Goal: Task Accomplishment & Management: Use online tool/utility

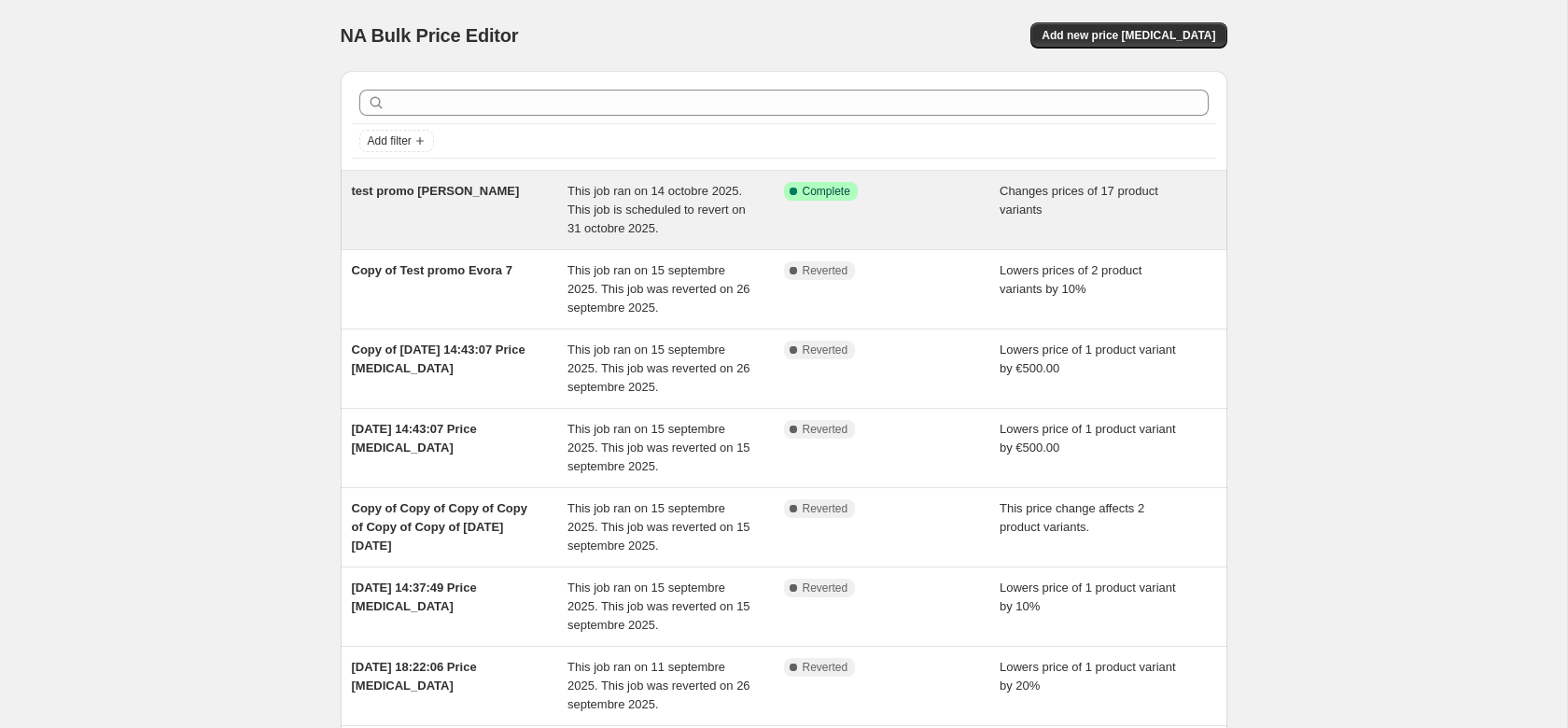
click at [392, 191] on span "test promo [PERSON_NAME]" at bounding box center [435, 191] width 168 height 14
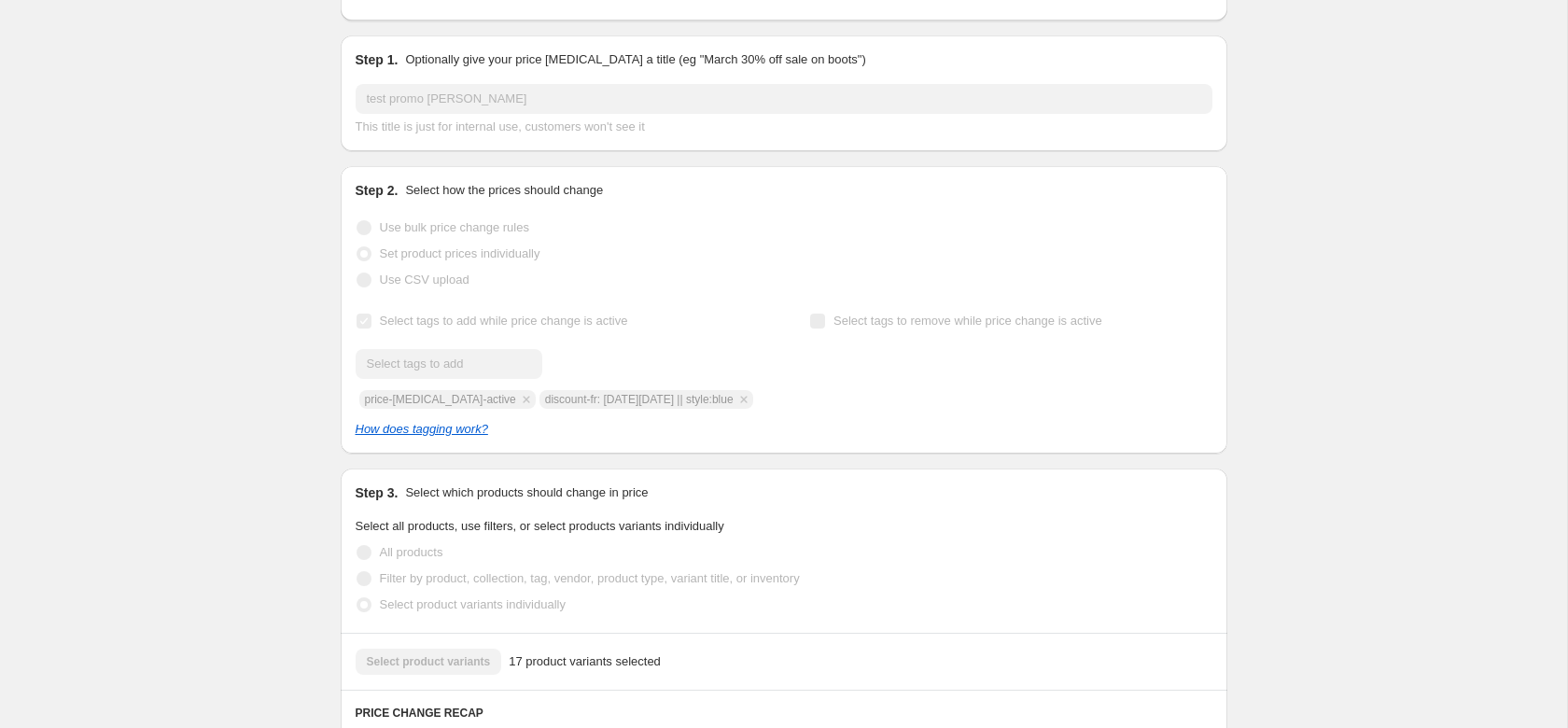
scroll to position [96, 0]
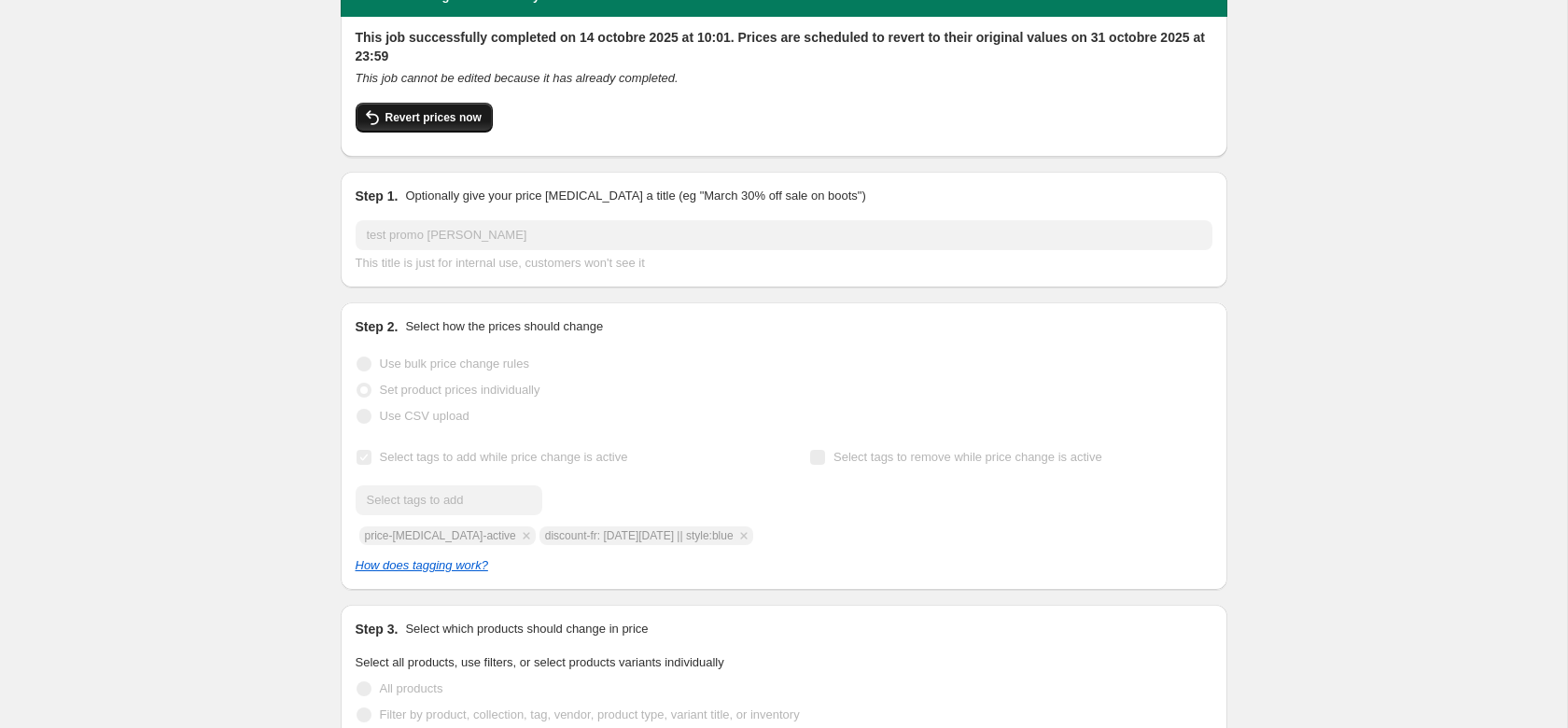
click at [418, 122] on span "Revert prices now" at bounding box center [433, 117] width 96 height 15
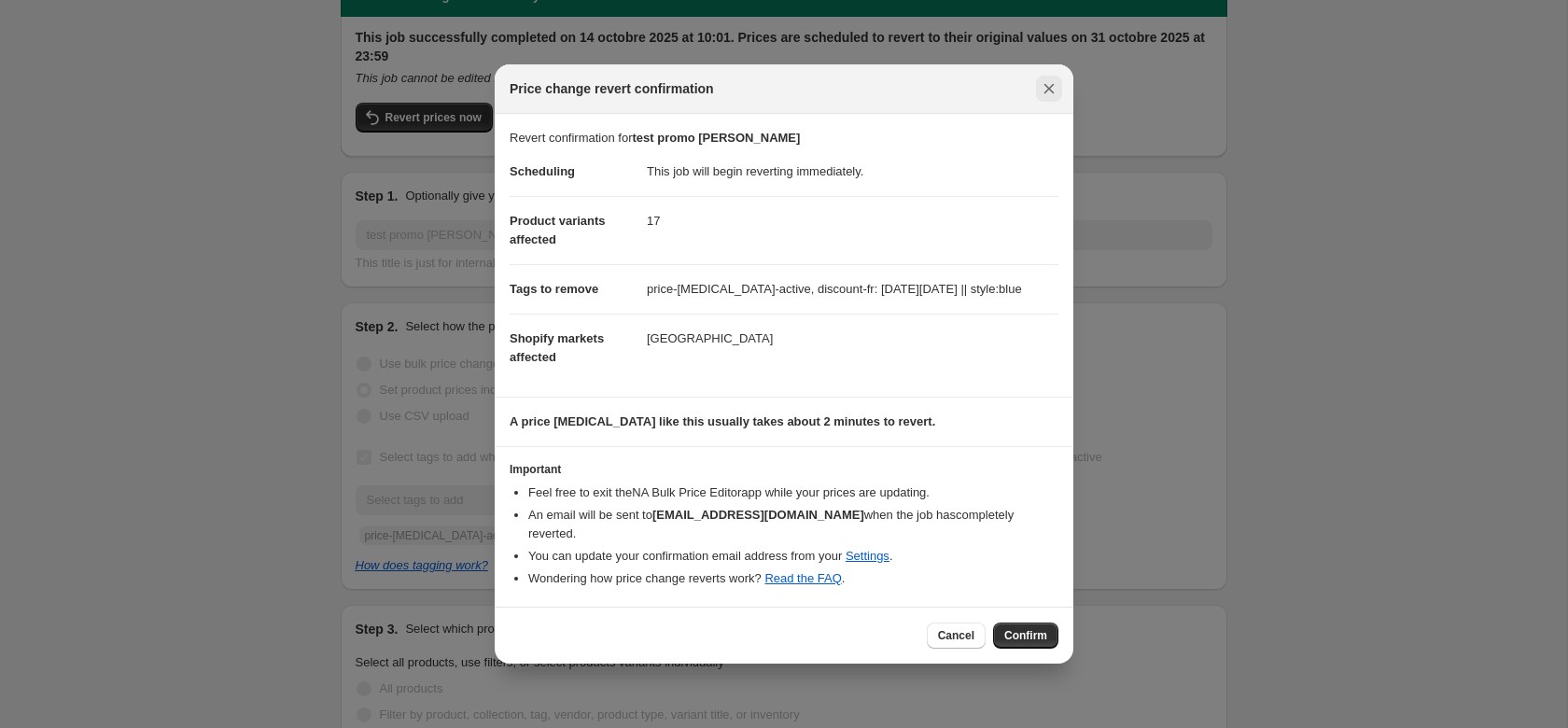
click at [1058, 96] on icon "Close" at bounding box center [1048, 88] width 19 height 19
checkbox input "true"
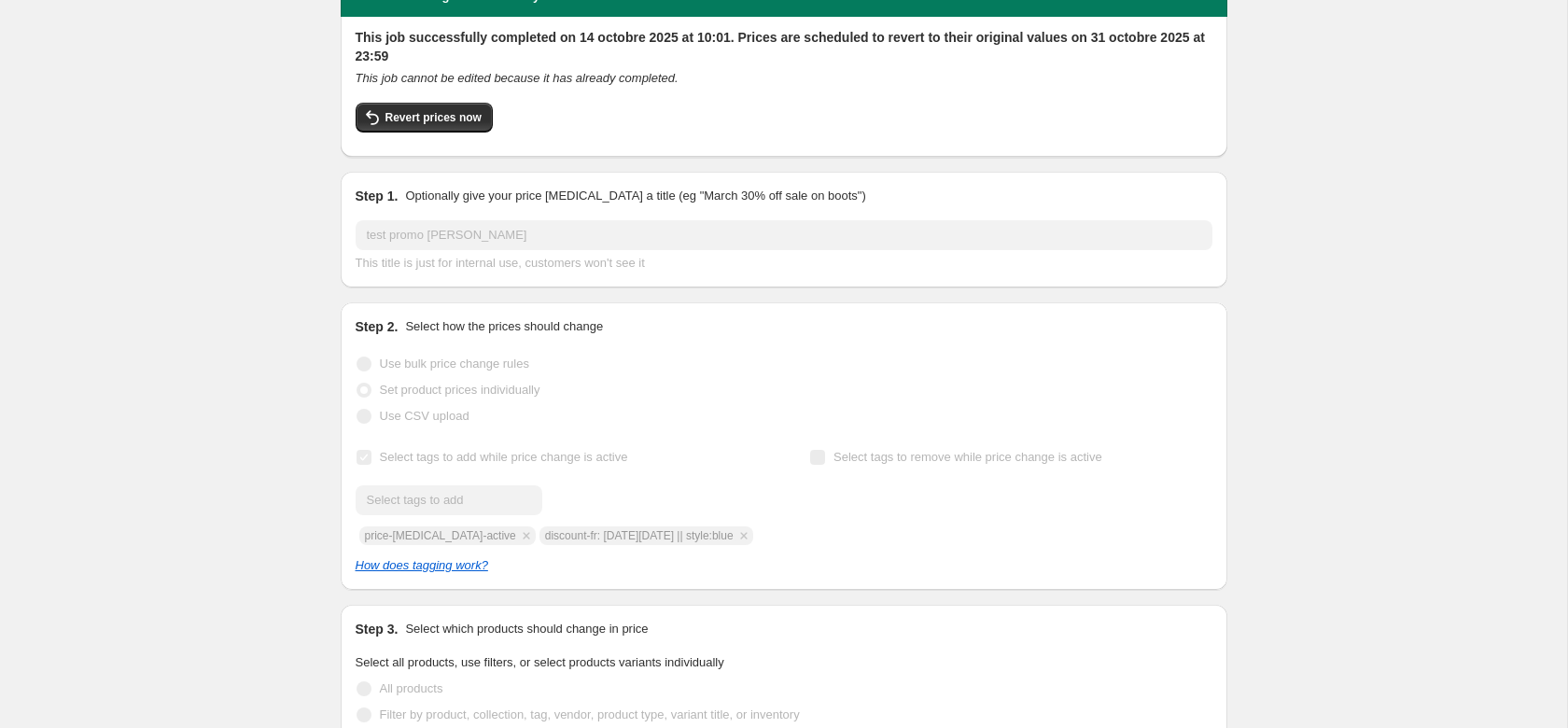
scroll to position [0, 0]
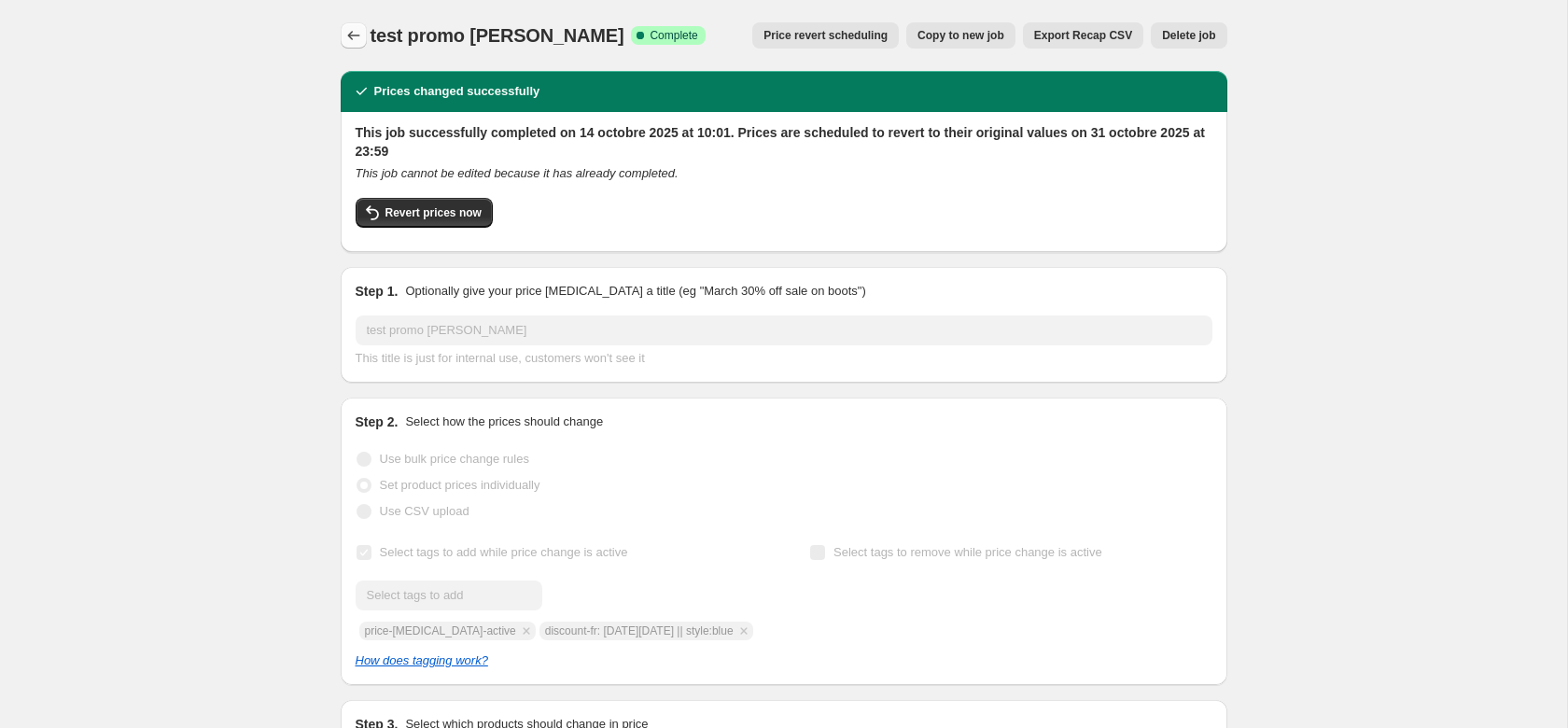
click at [362, 30] on icon "Price change jobs" at bounding box center [354, 35] width 19 height 19
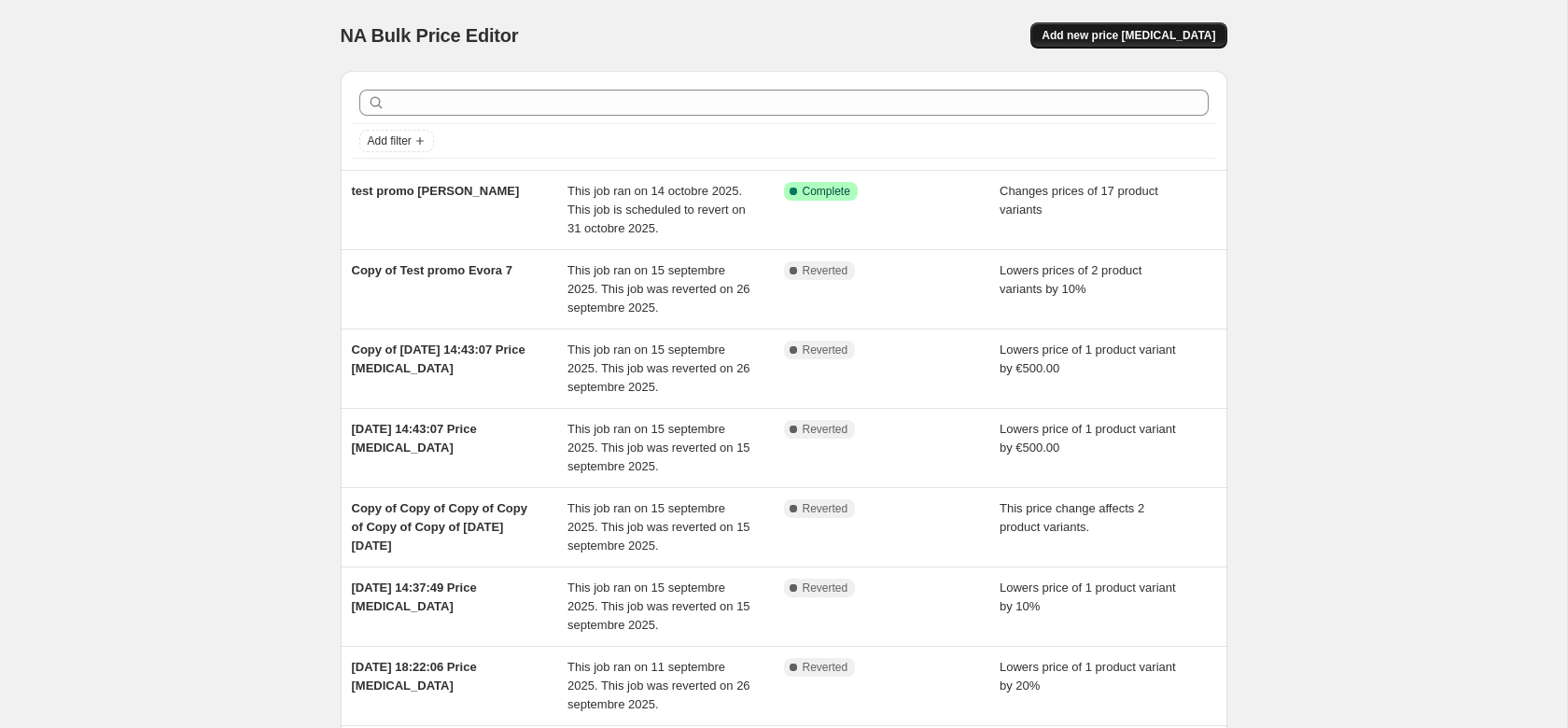
click at [1147, 40] on span "Add new price [MEDICAL_DATA]" at bounding box center [1128, 35] width 173 height 15
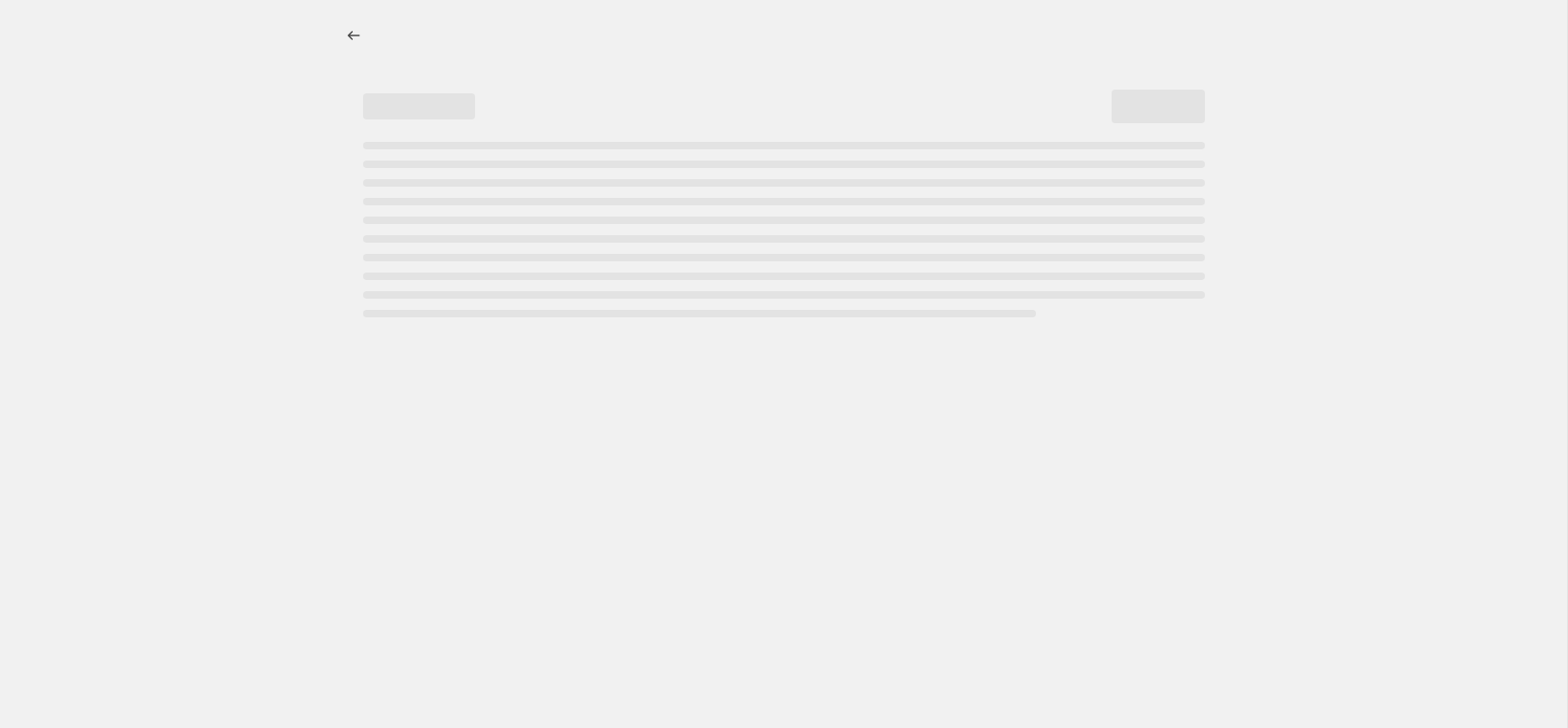
select select "percentage"
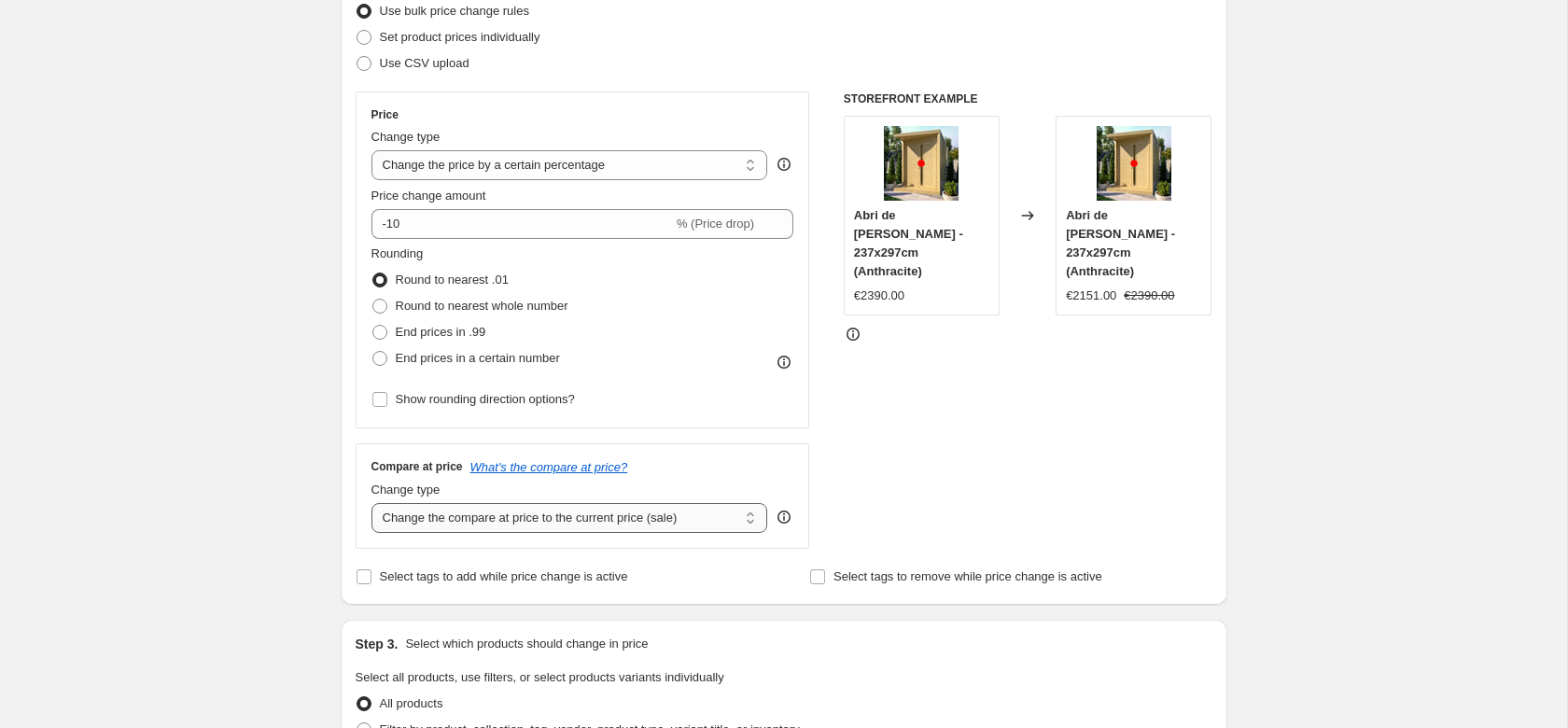
scroll to position [96, 0]
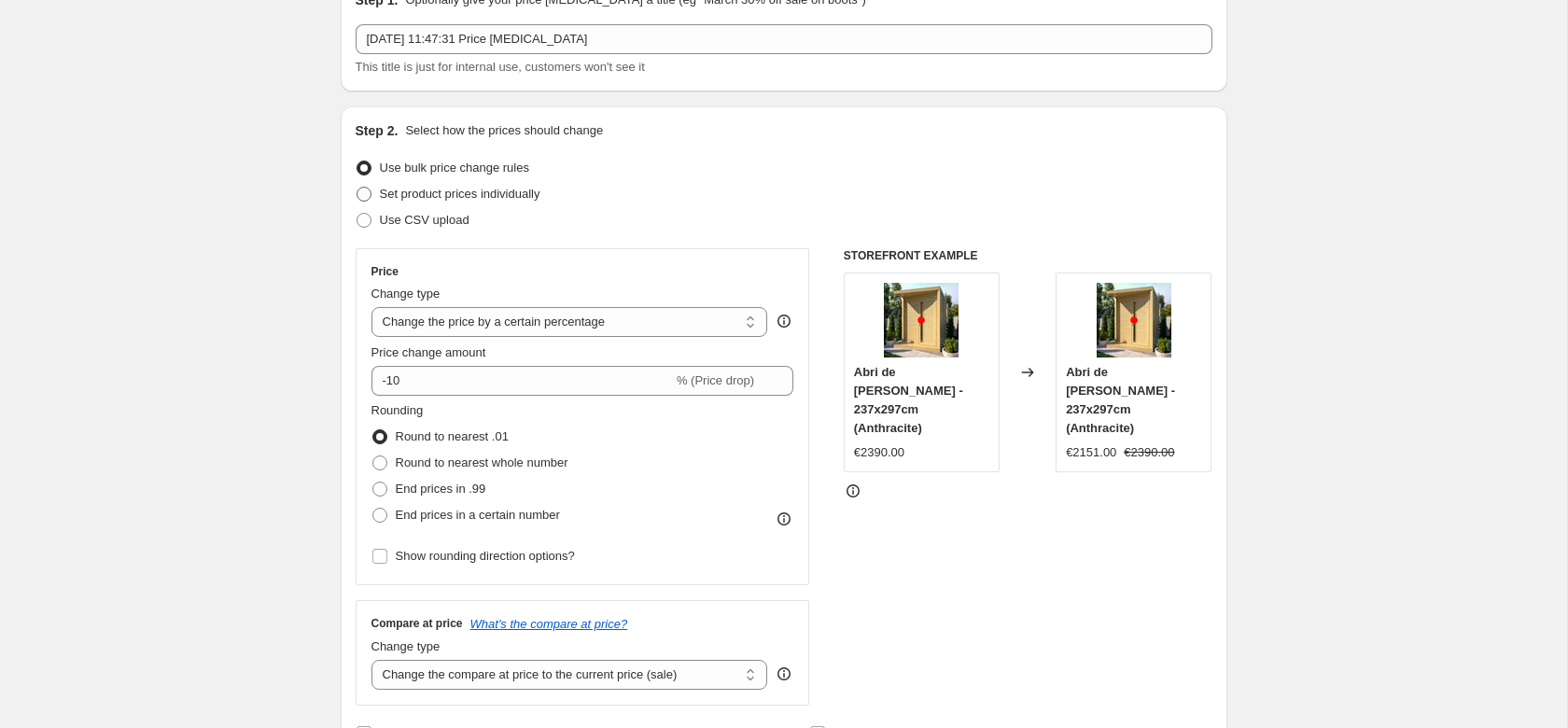
click at [399, 196] on span "Set product prices individually" at bounding box center [460, 194] width 161 height 14
click at [357, 188] on input "Set product prices individually" at bounding box center [356, 187] width 1 height 1
radio input "true"
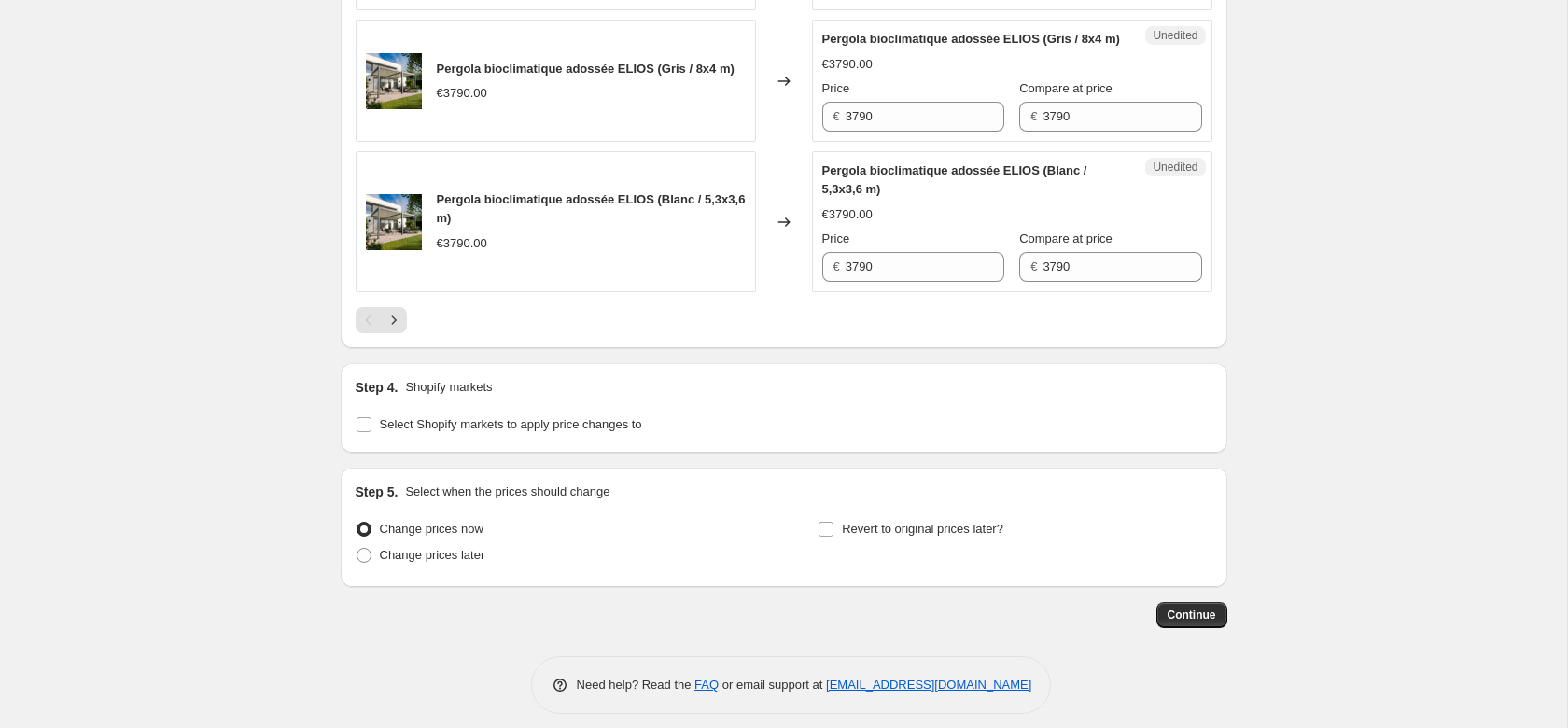
scroll to position [3307, 0]
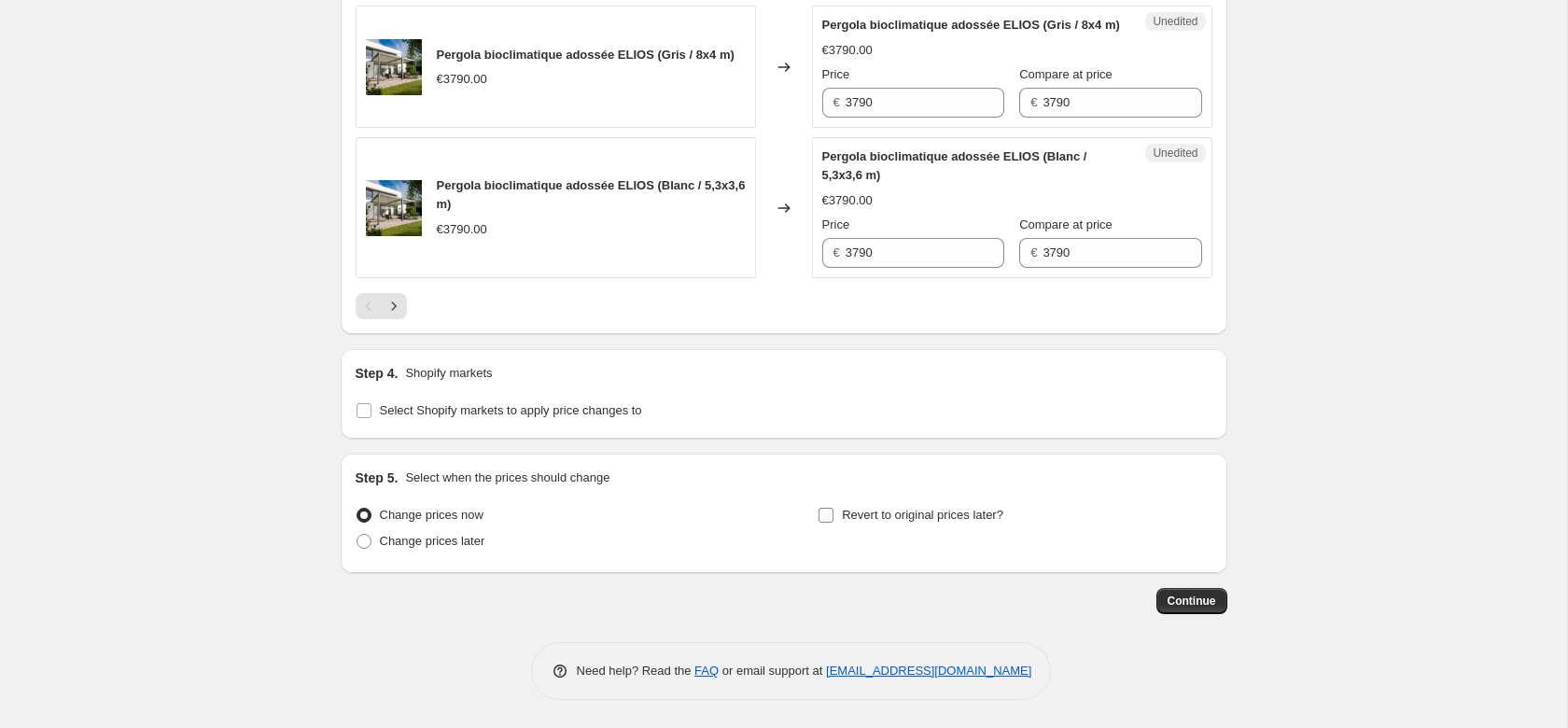
click at [835, 516] on span at bounding box center [825, 515] width 17 height 17
click at [834, 516] on input "Revert to original prices later?" at bounding box center [825, 515] width 15 height 15
checkbox input "true"
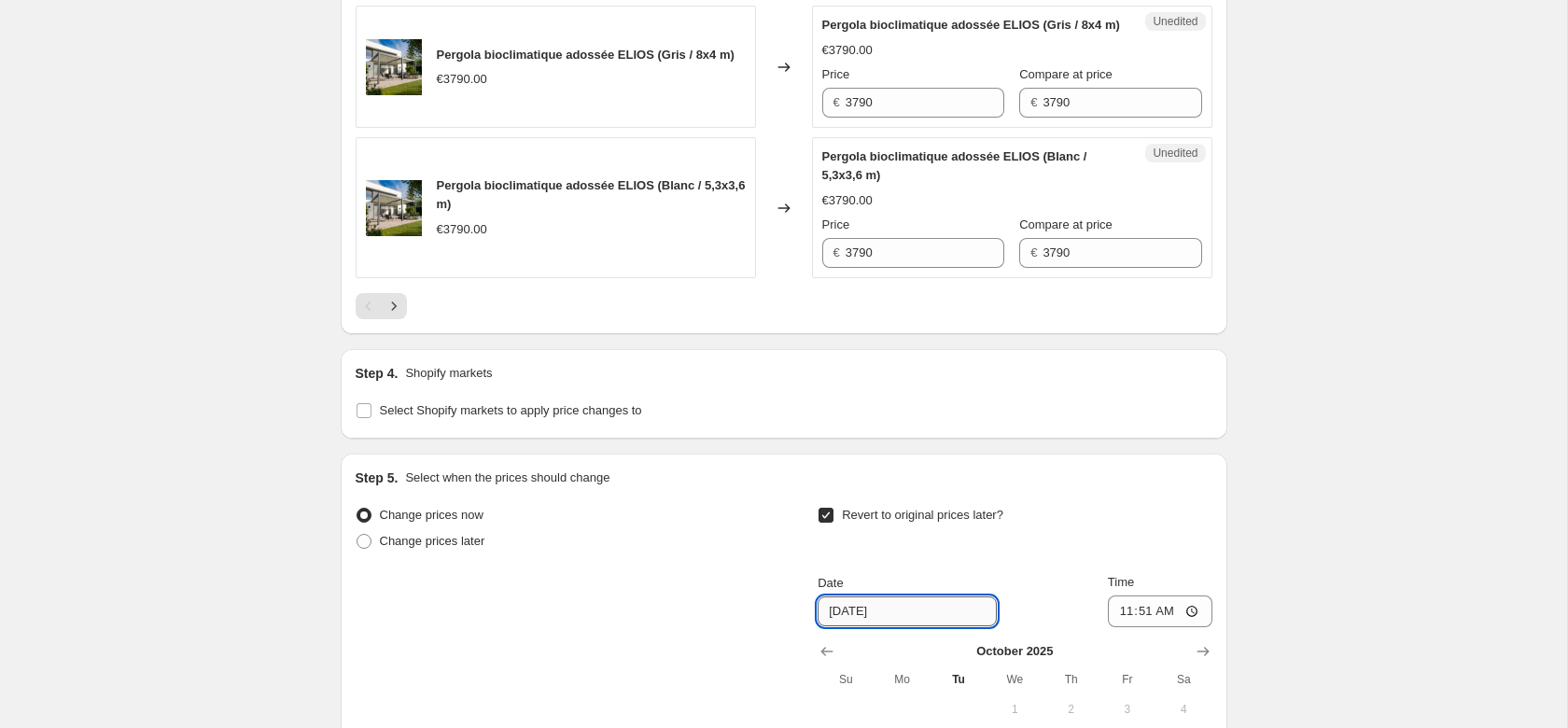
click at [937, 617] on input "10/21/2025" at bounding box center [907, 611] width 179 height 30
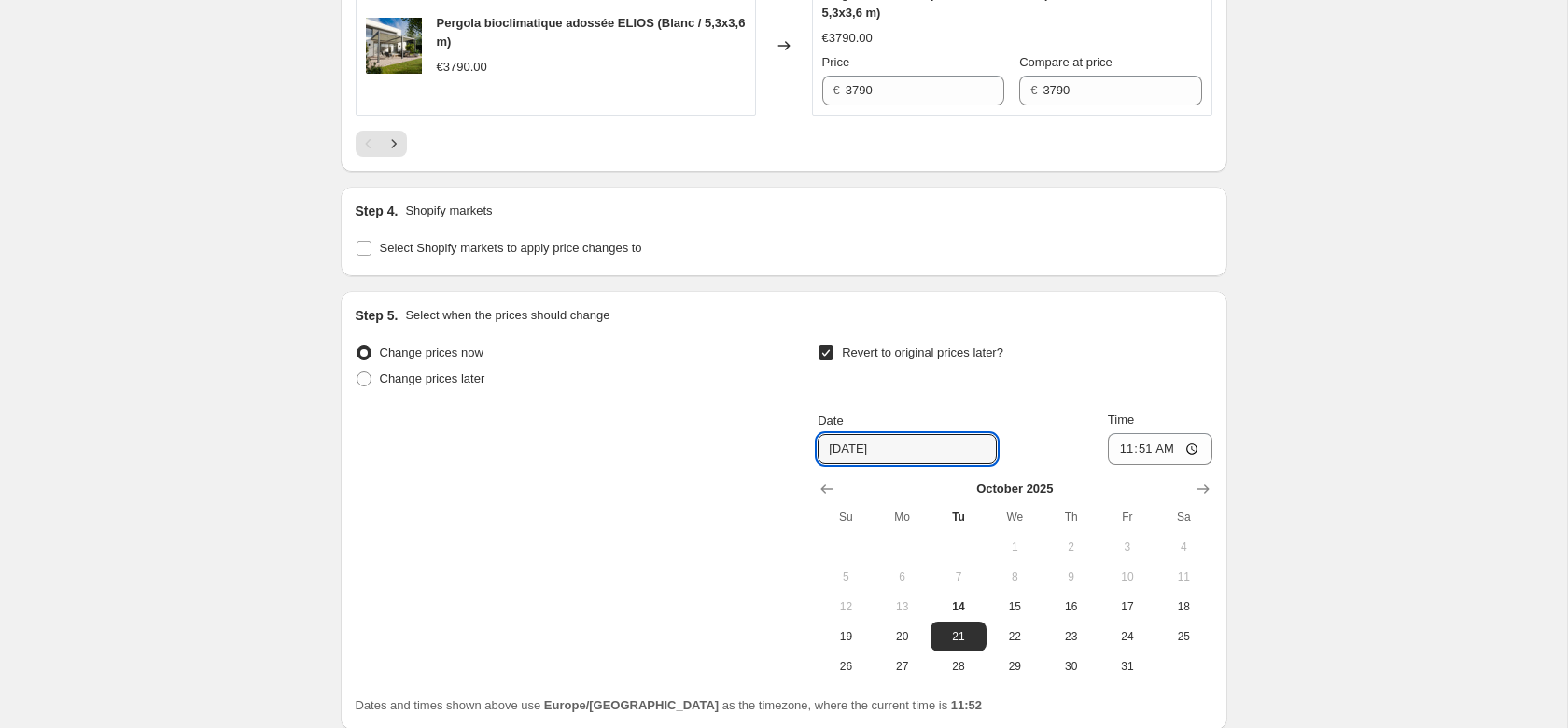
scroll to position [3592, 0]
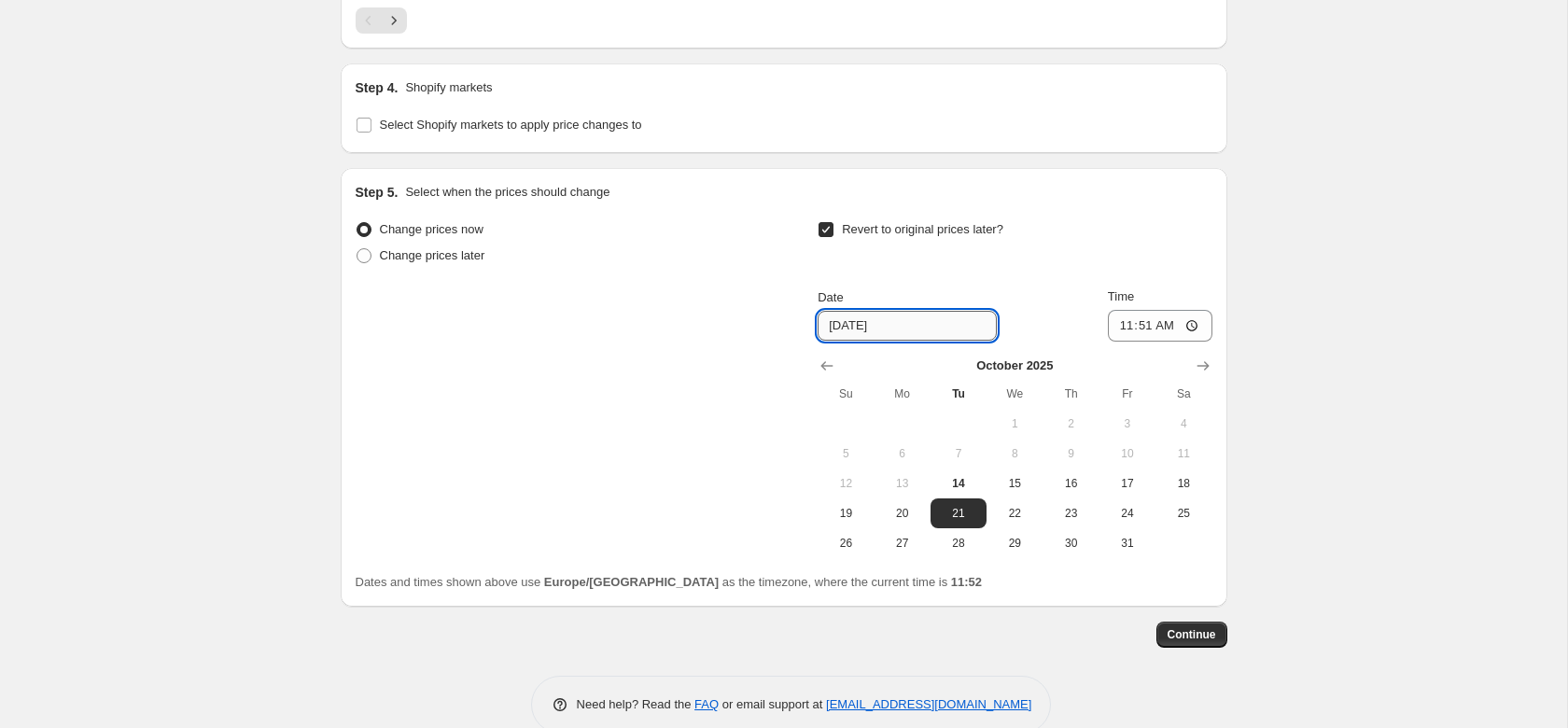
click at [941, 324] on input "10/21/2025" at bounding box center [907, 326] width 179 height 30
click at [1107, 551] on button "31" at bounding box center [1127, 543] width 56 height 30
type input "[DATE]"
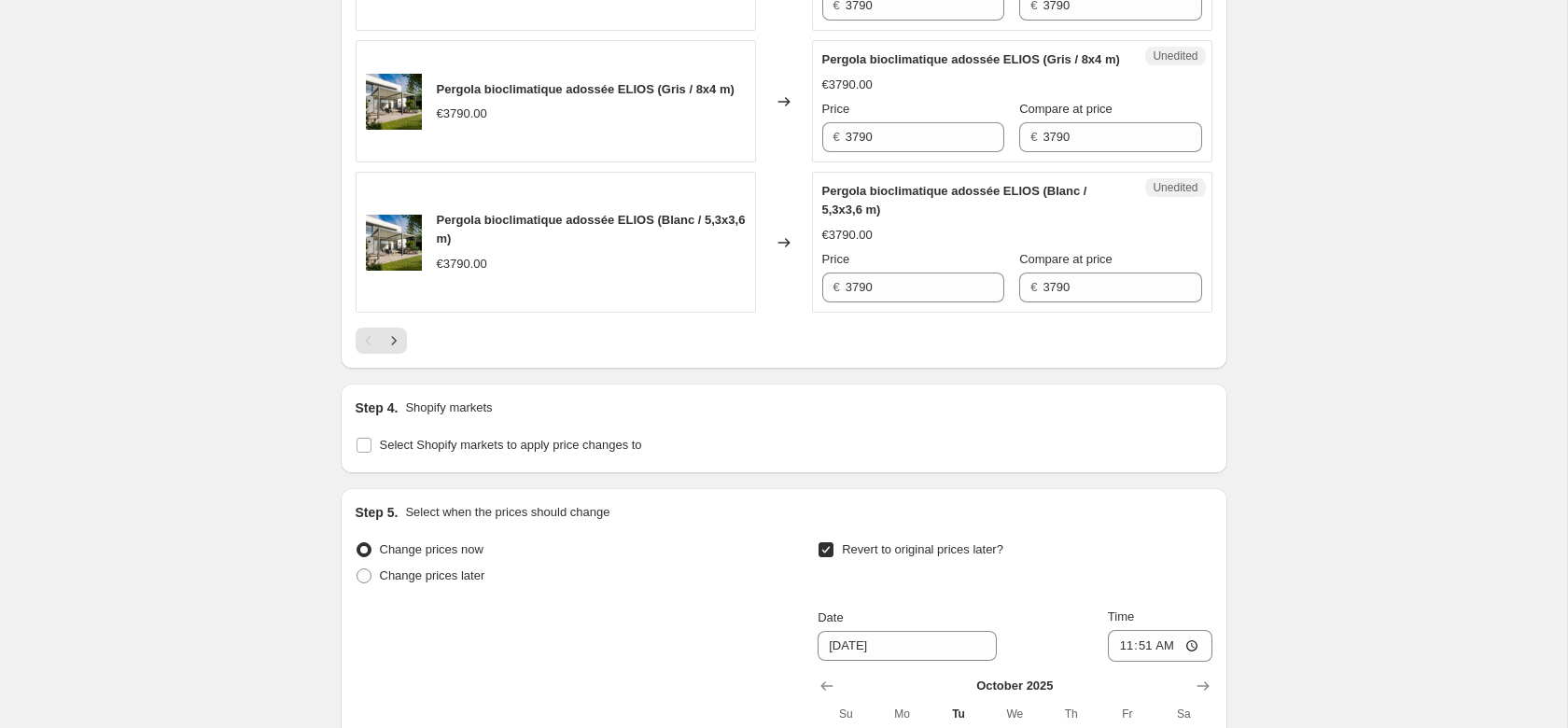
scroll to position [3211, 0]
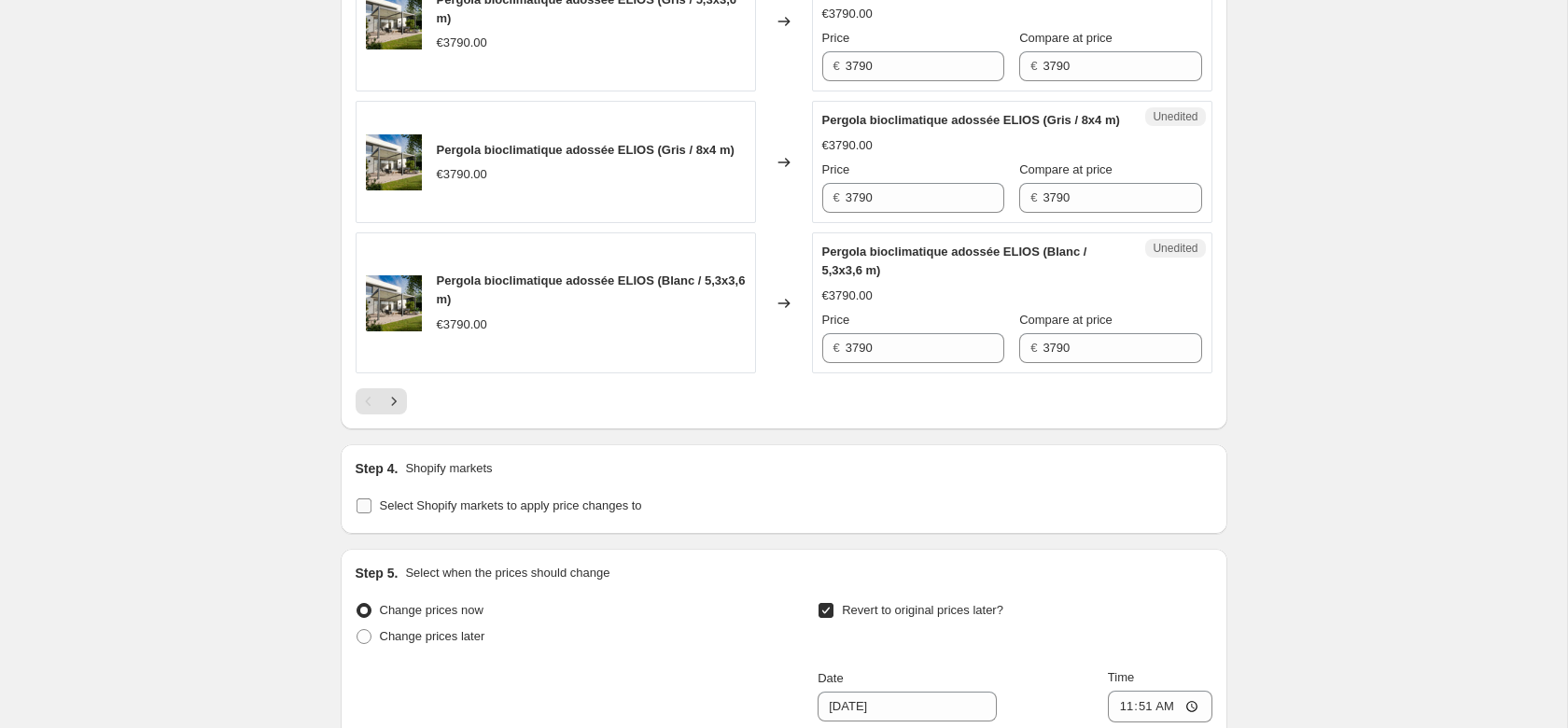
click at [360, 507] on input "Select Shopify markets to apply price changes to" at bounding box center [363, 506] width 15 height 15
checkbox input "true"
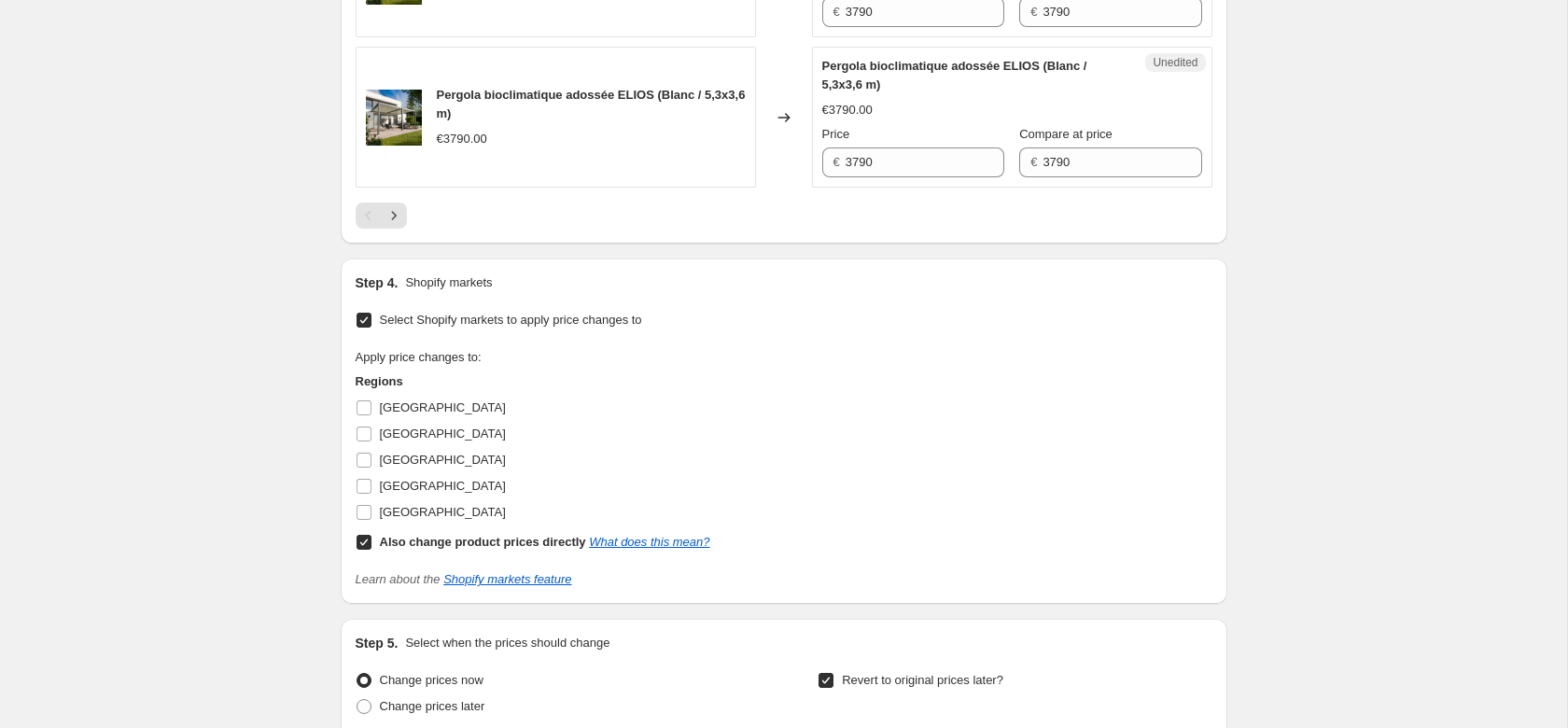
scroll to position [3402, 0]
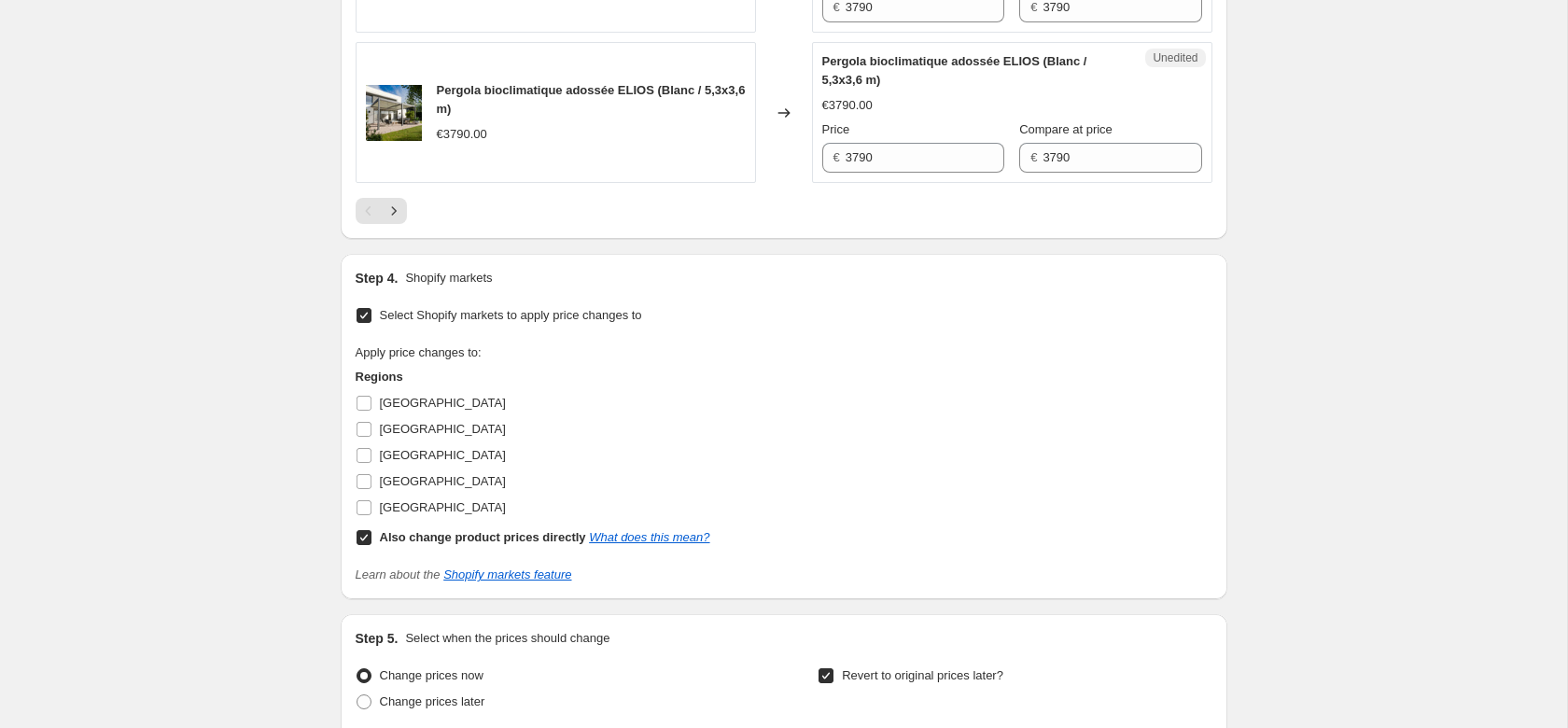
click at [368, 539] on input "Also change product prices directly What does this mean?" at bounding box center [363, 537] width 15 height 15
checkbox input "false"
click at [367, 426] on input "[GEOGRAPHIC_DATA]" at bounding box center [363, 429] width 15 height 15
checkbox input "true"
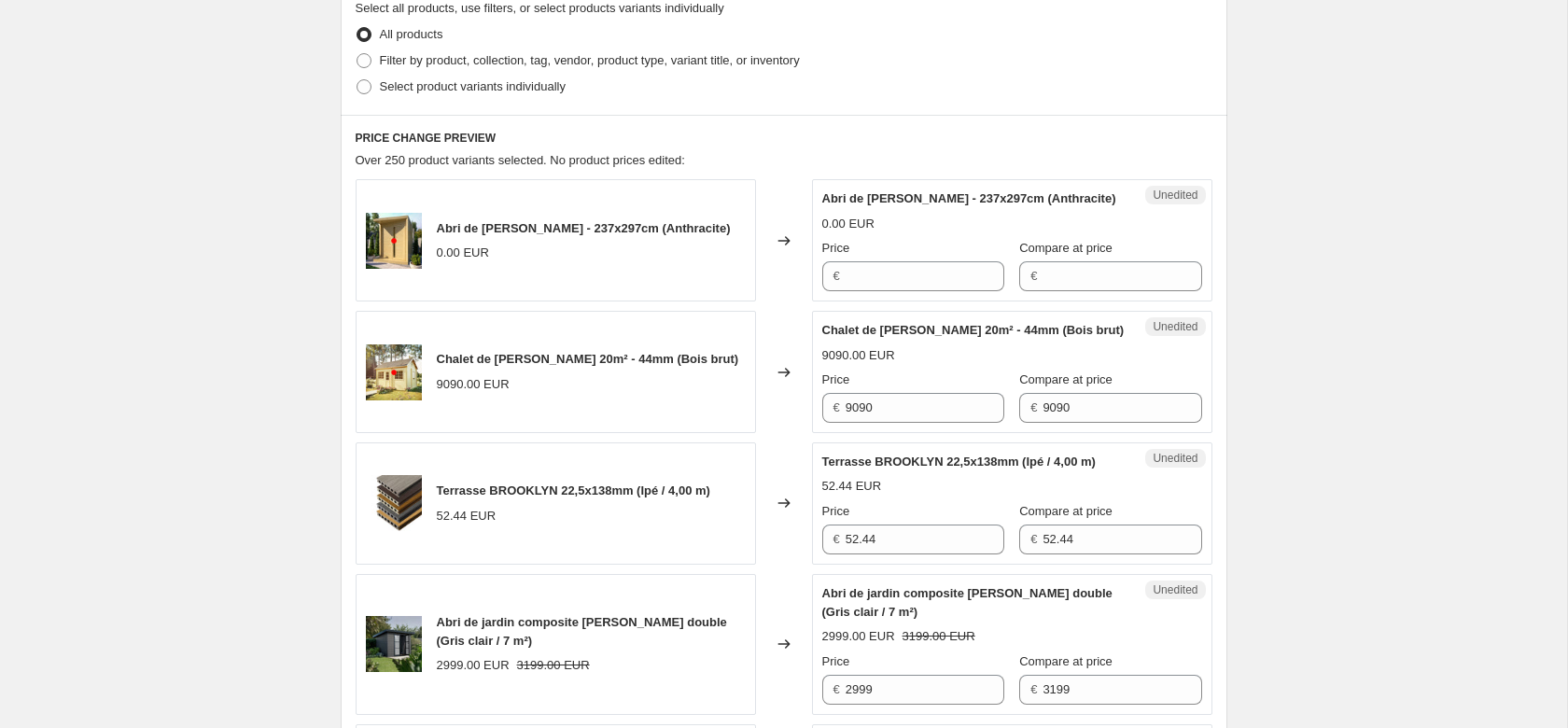
scroll to position [0, 0]
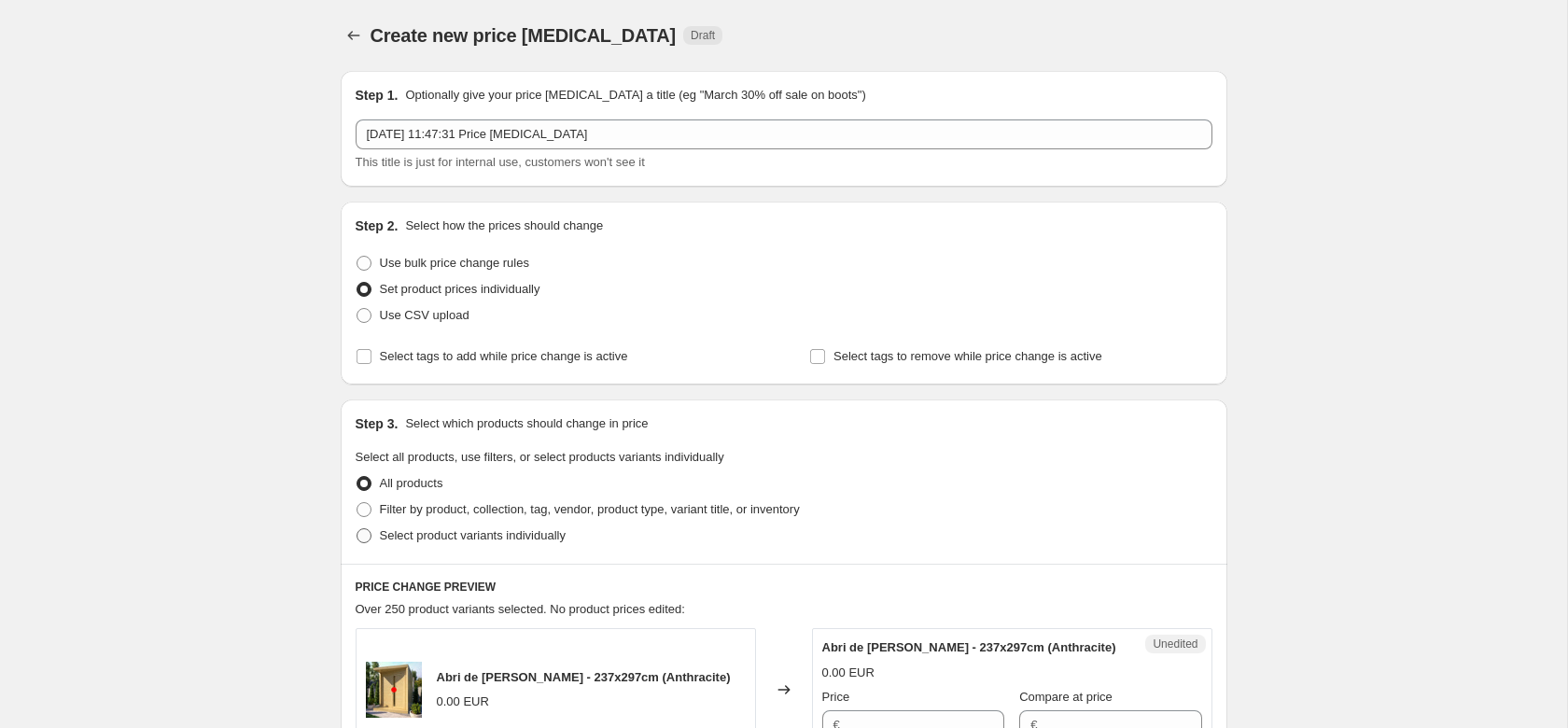
click at [397, 533] on span "Select product variants individually" at bounding box center [472, 535] width 186 height 14
click at [357, 529] on input "Select product variants individually" at bounding box center [356, 528] width 1 height 1
radio input "true"
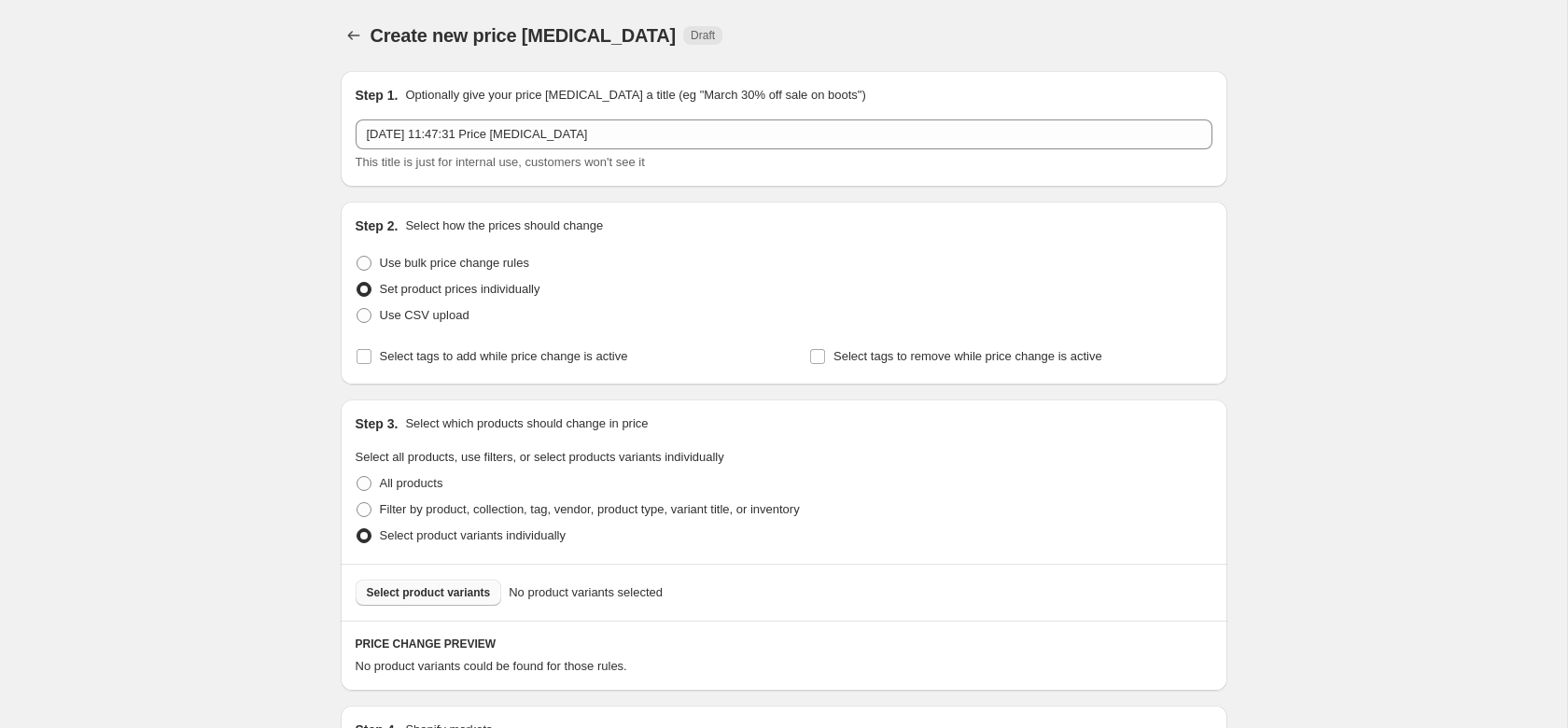
click at [422, 597] on span "Select product variants" at bounding box center [429, 593] width 124 height 15
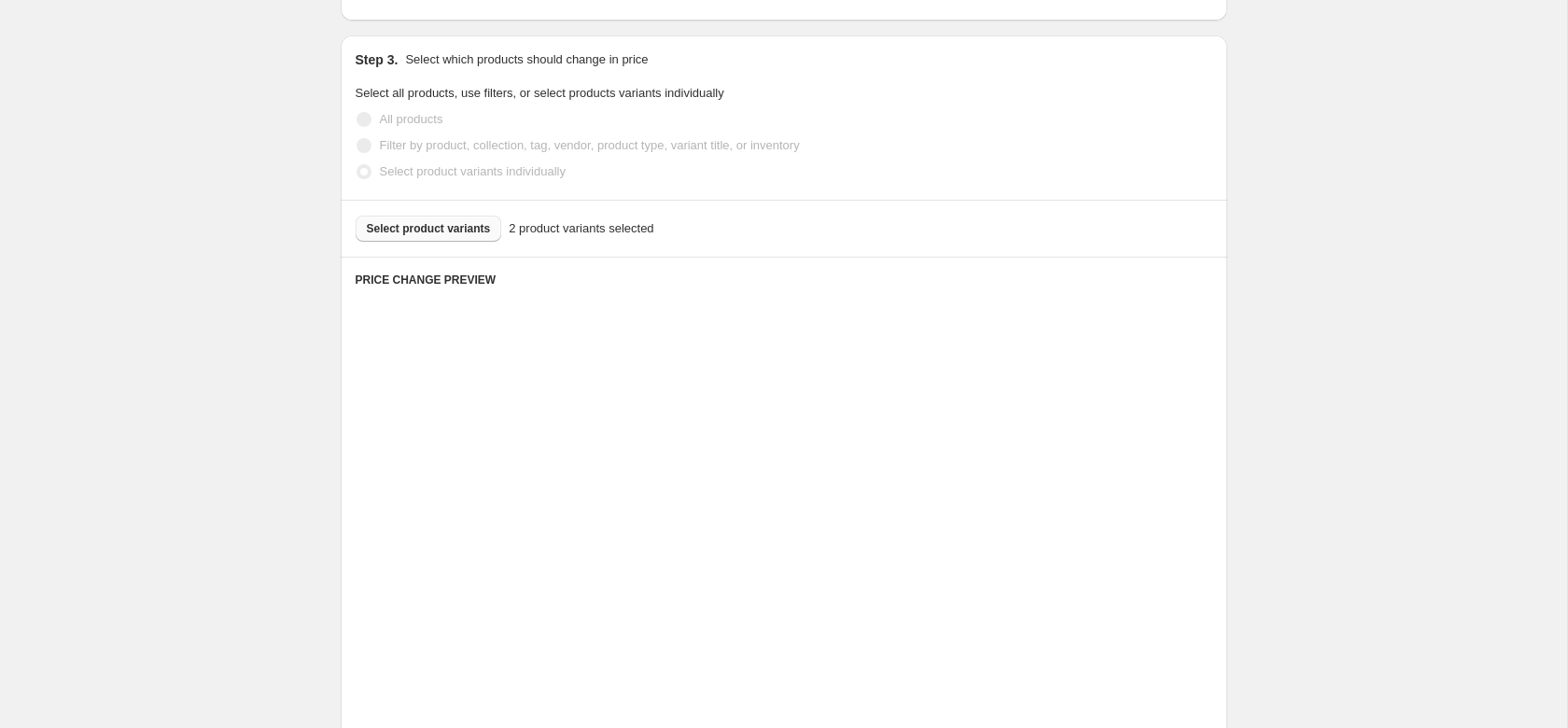
scroll to position [477, 0]
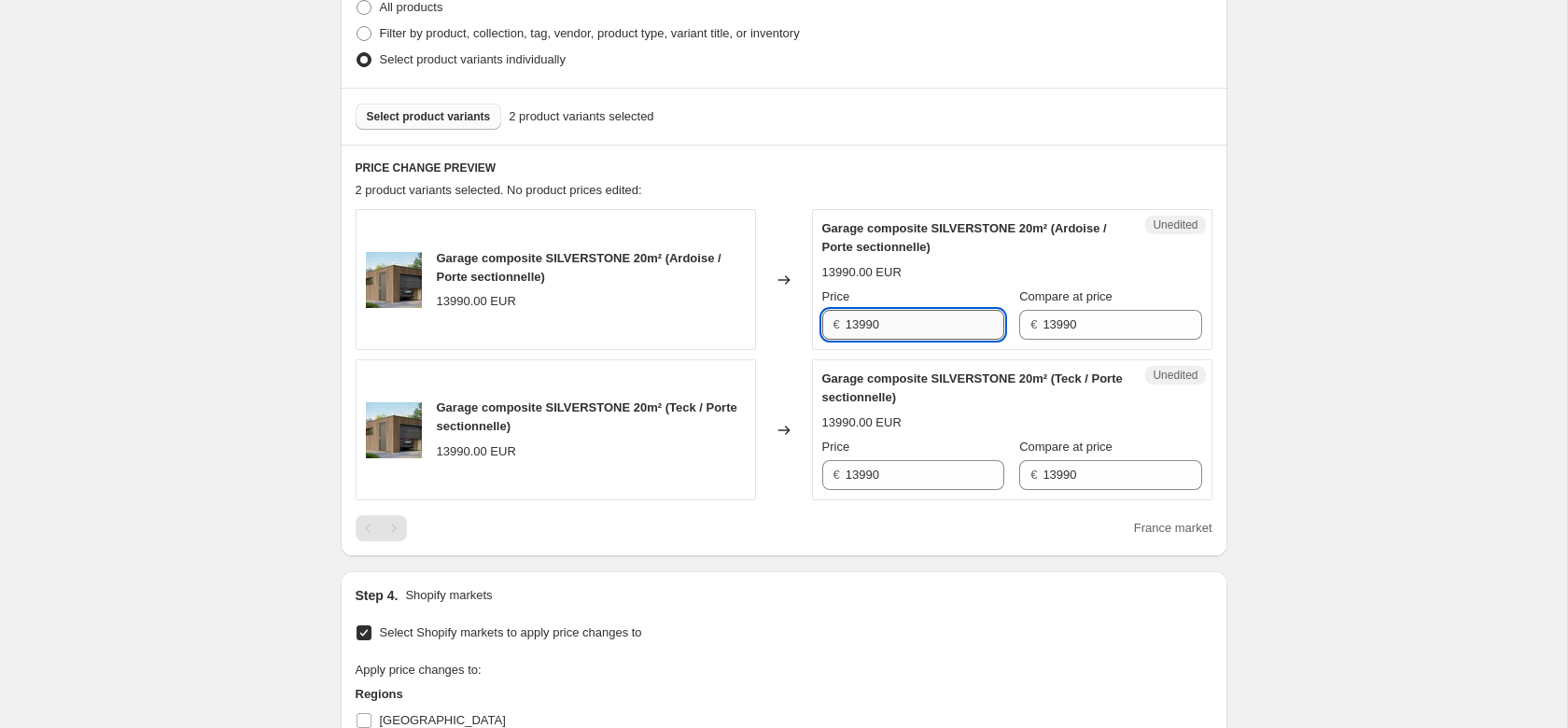
click at [911, 318] on input "13990" at bounding box center [924, 325] width 159 height 30
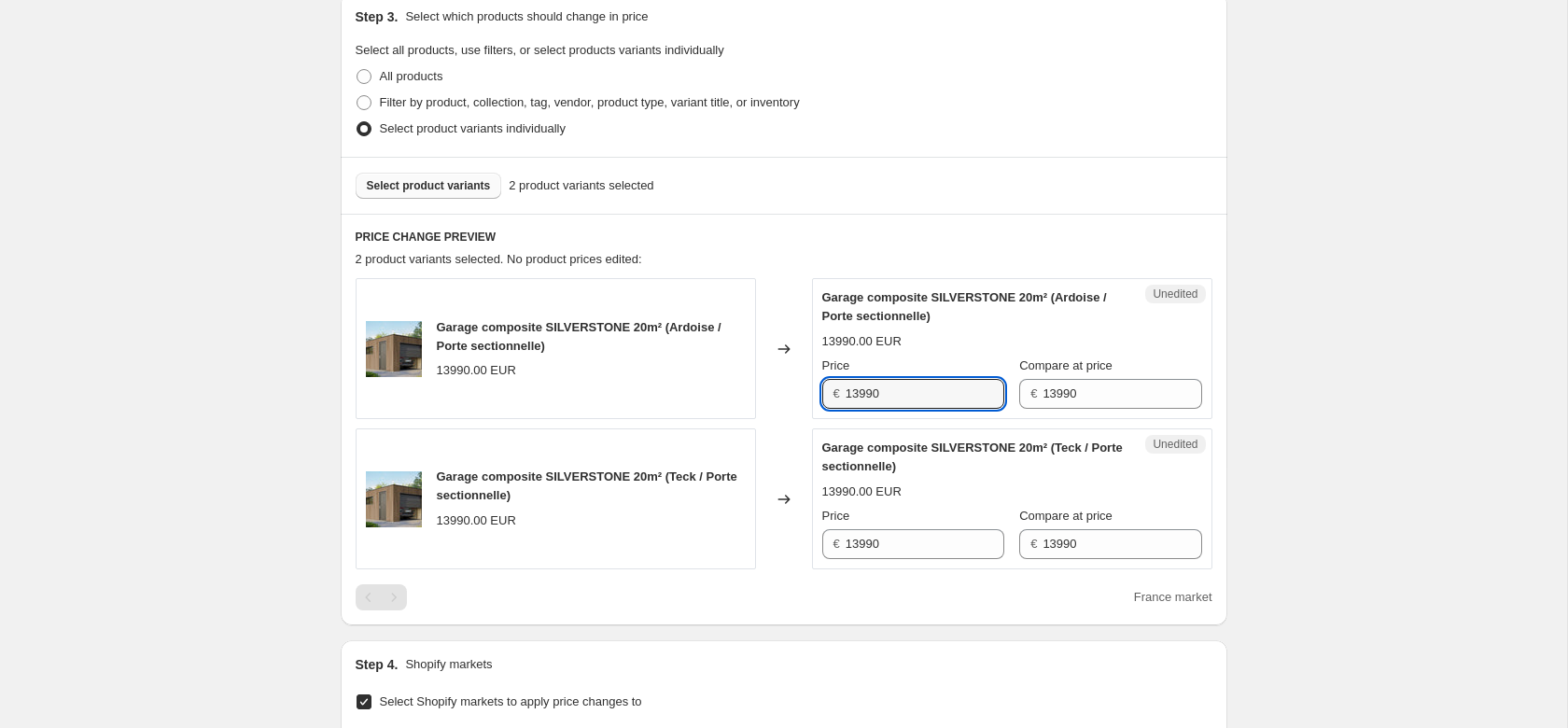
scroll to position [381, 0]
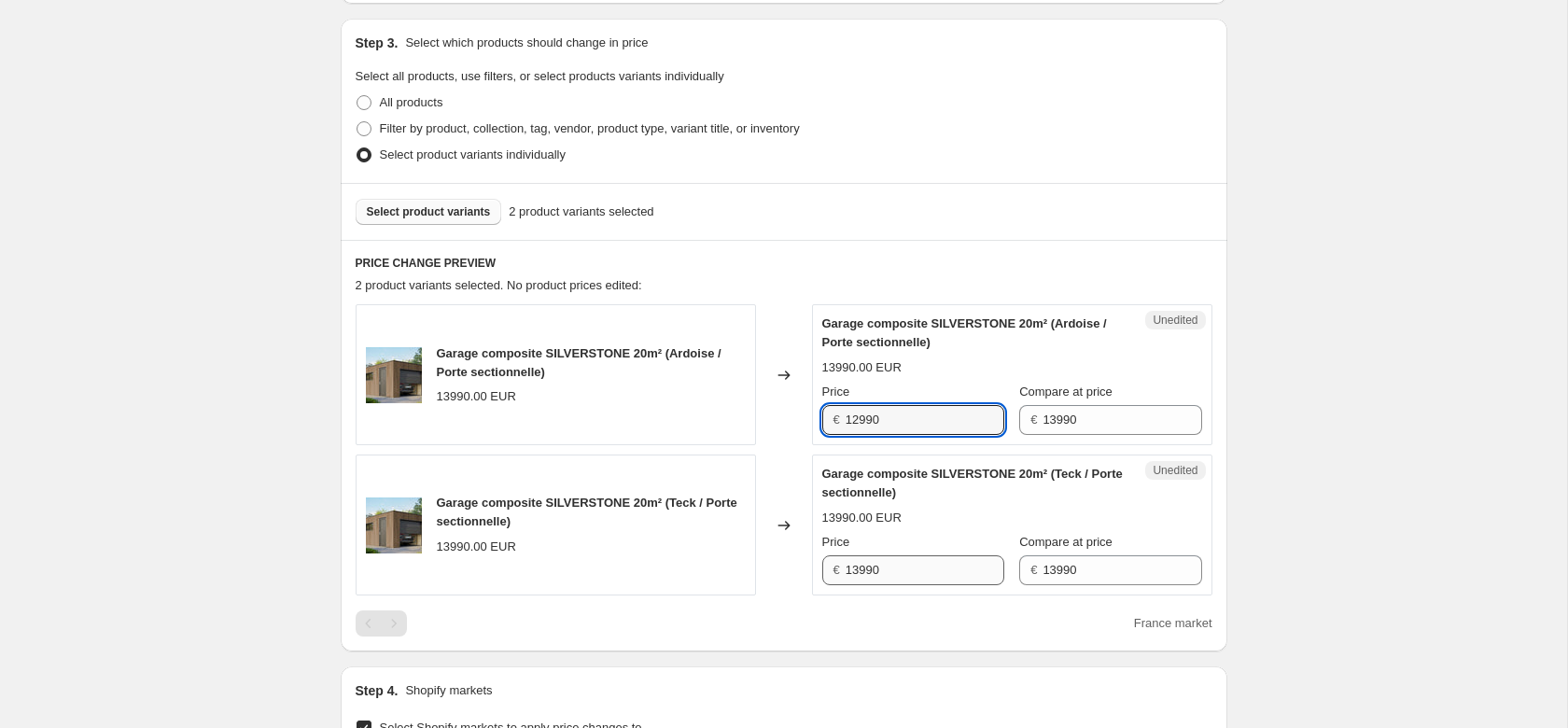
type input "12990"
click at [941, 573] on input "13990" at bounding box center [924, 570] width 159 height 30
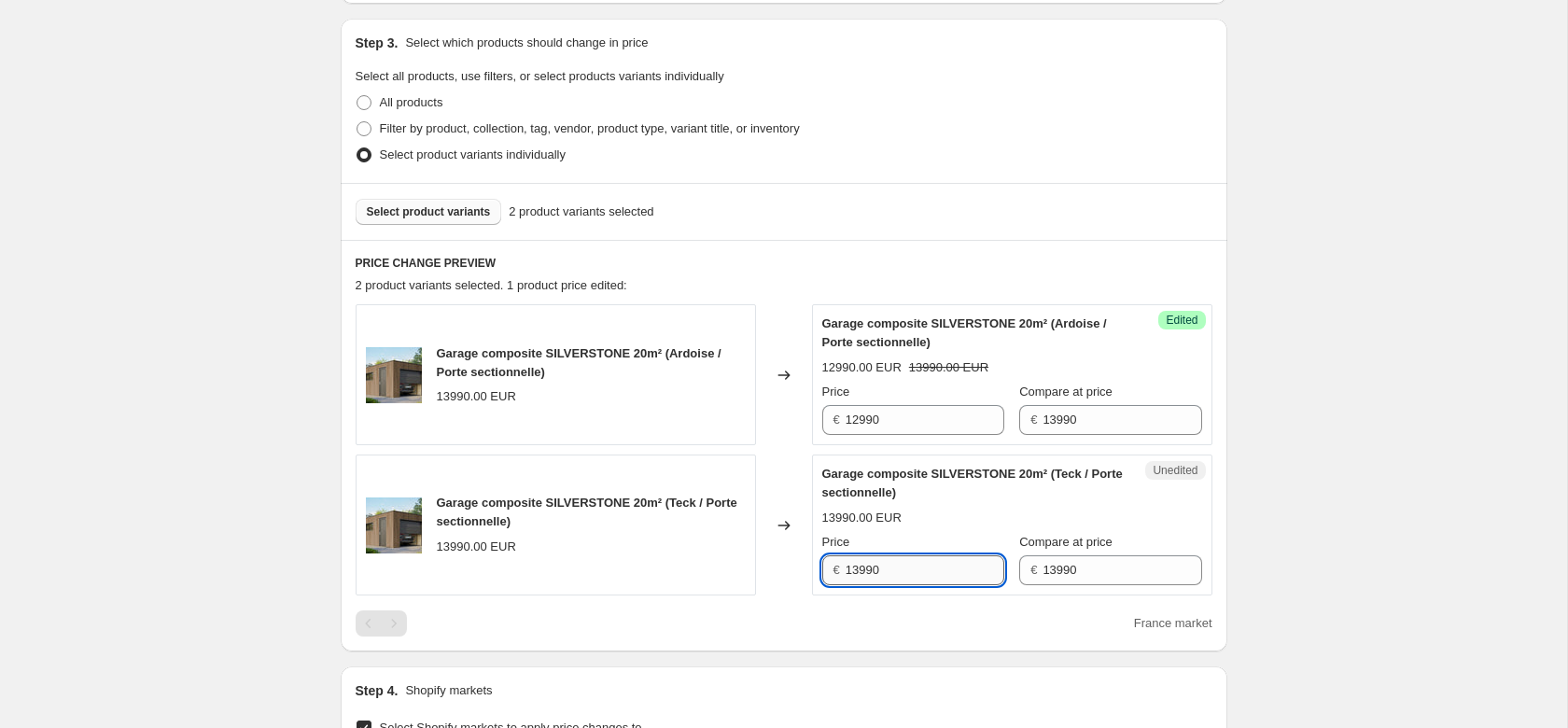
click at [941, 573] on input "13990" at bounding box center [924, 570] width 159 height 30
type input "12990"
click at [1306, 523] on div "Create new price change job. This page is ready Create new price change job Dra…" at bounding box center [783, 620] width 1567 height 2002
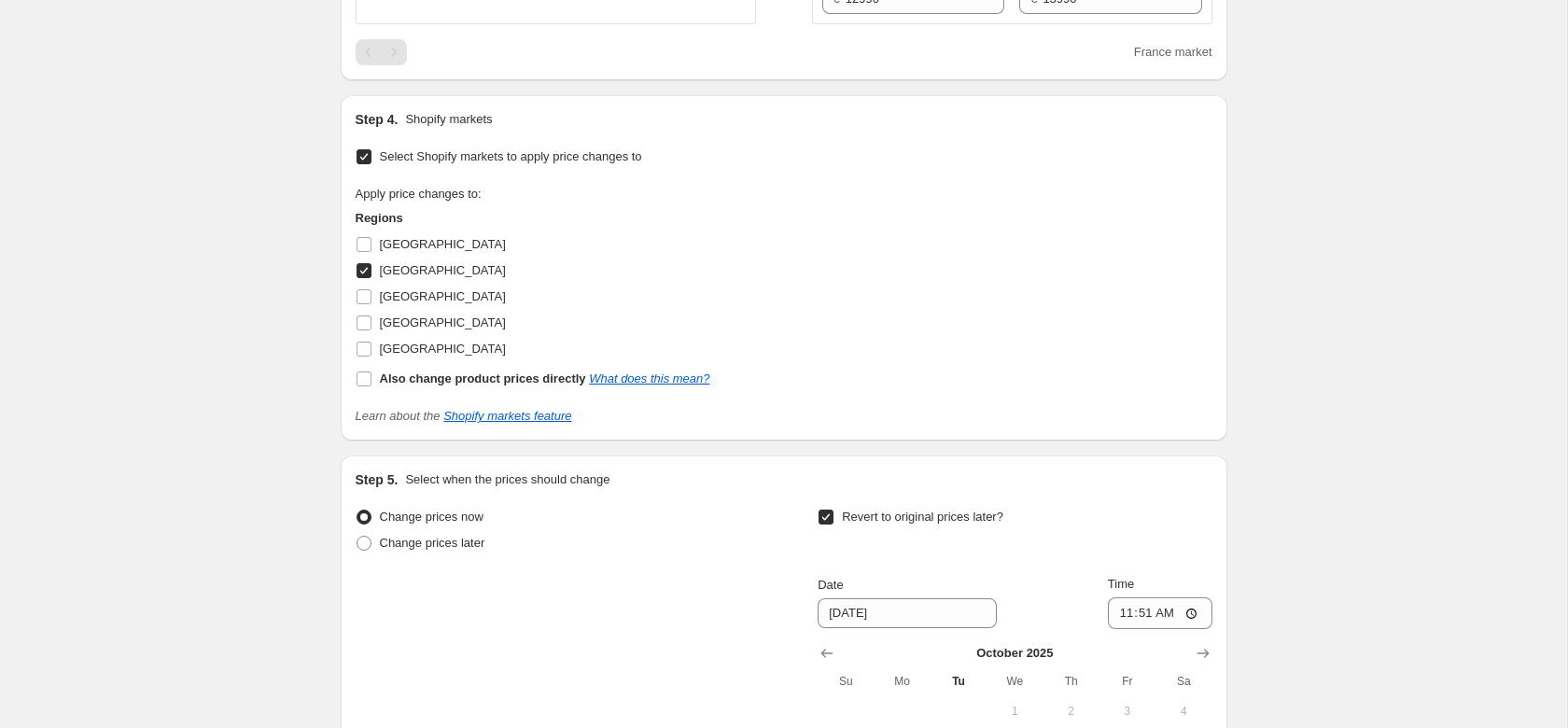
scroll to position [1272, 0]
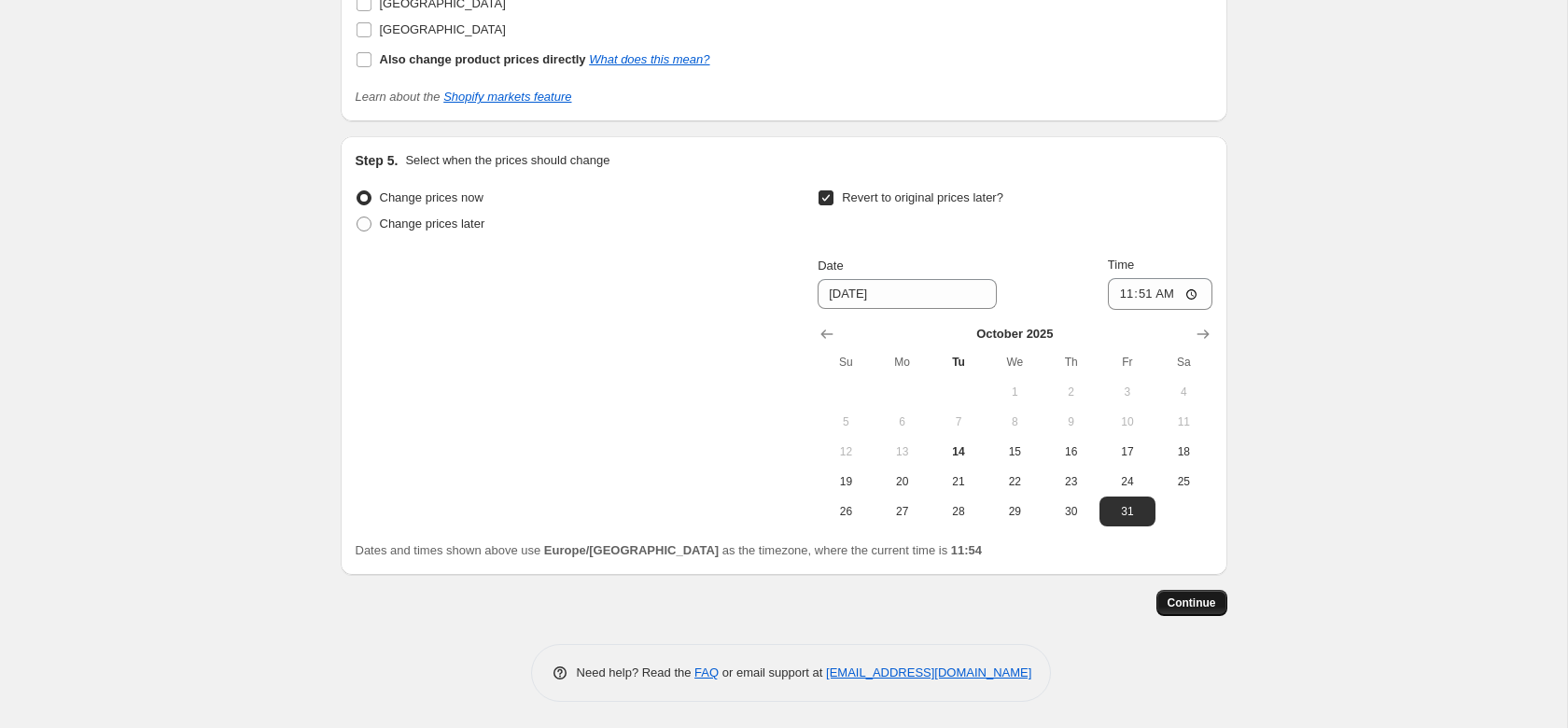
click at [1191, 607] on span "Continue" at bounding box center [1192, 602] width 49 height 15
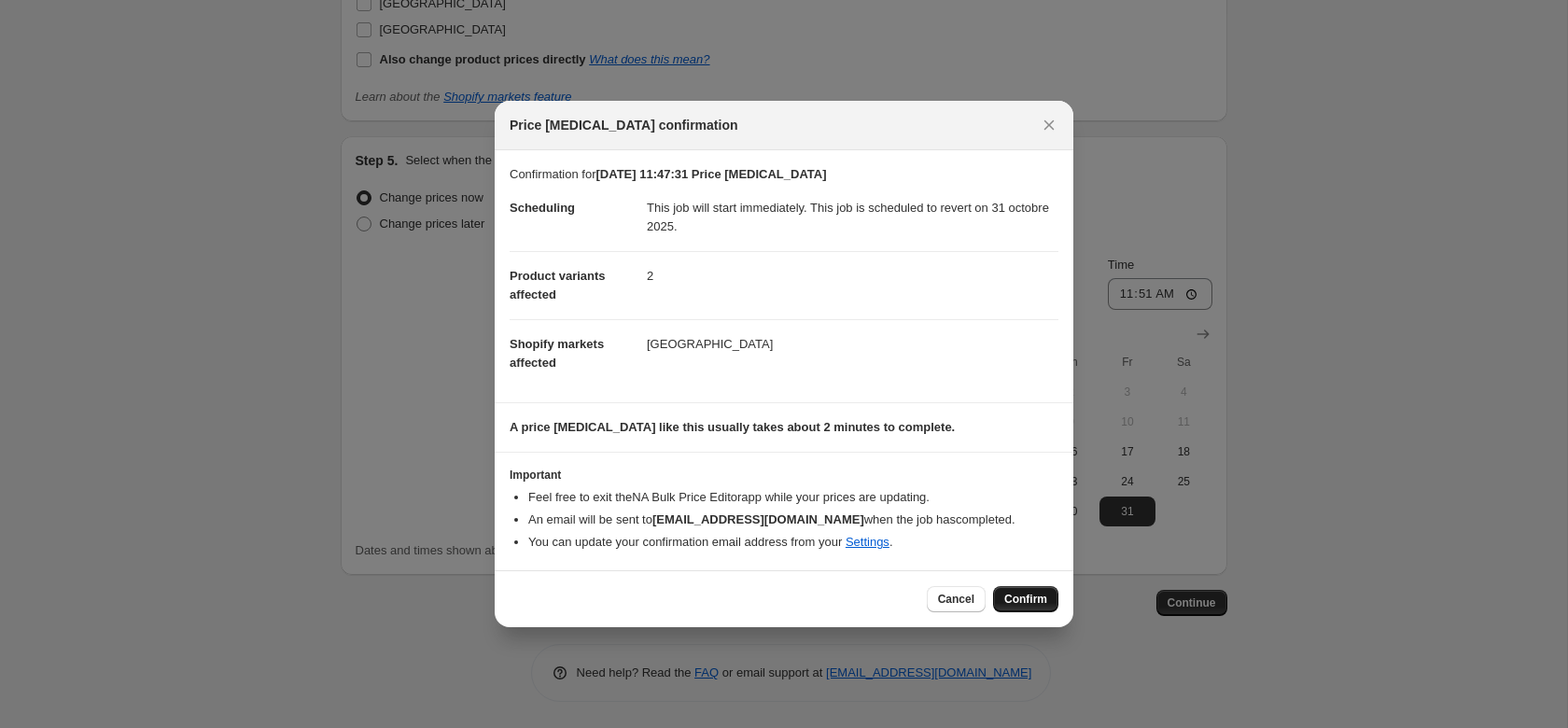
click at [1031, 602] on span "Confirm" at bounding box center [1026, 598] width 43 height 15
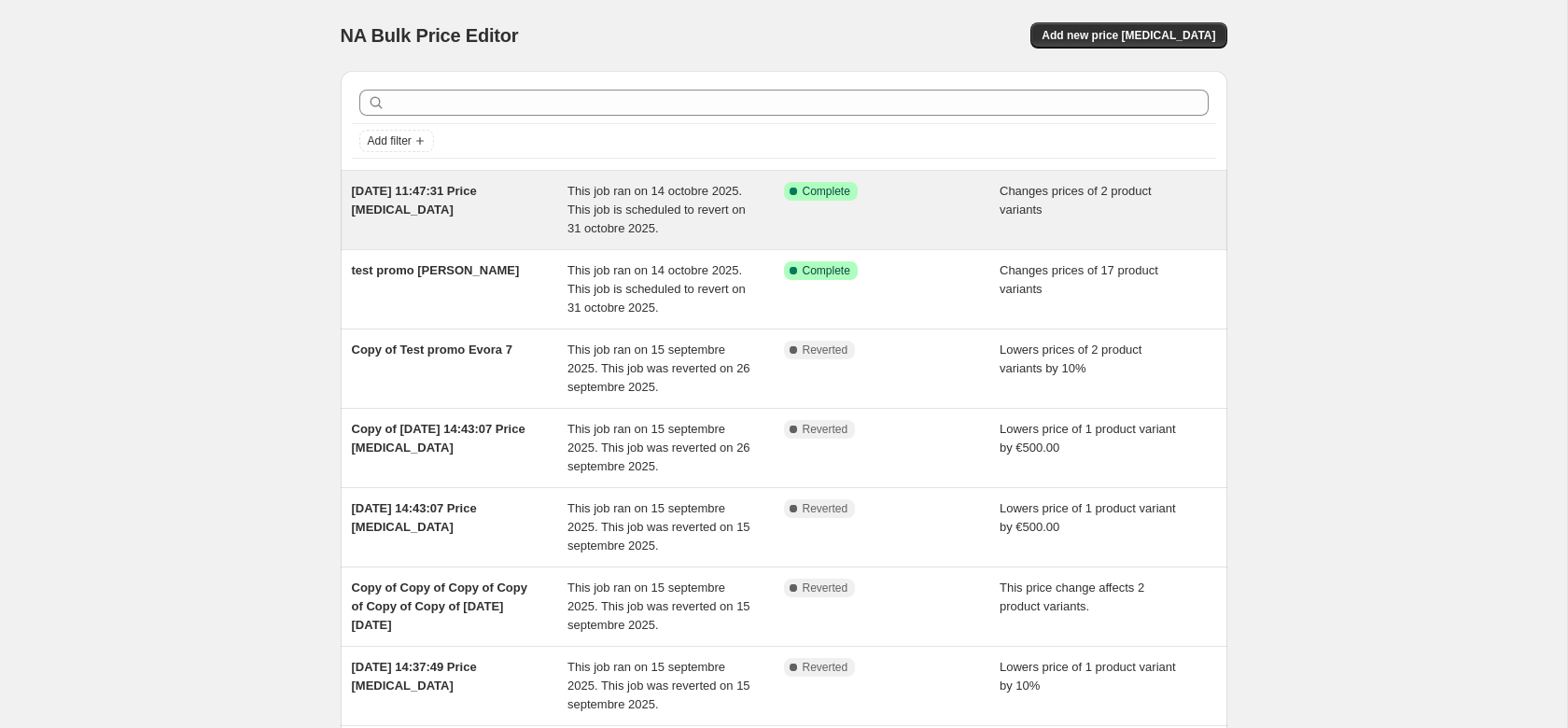
click at [397, 215] on span "14 oct. 2025, 11:47:31 Price change job" at bounding box center [414, 201] width 125 height 33
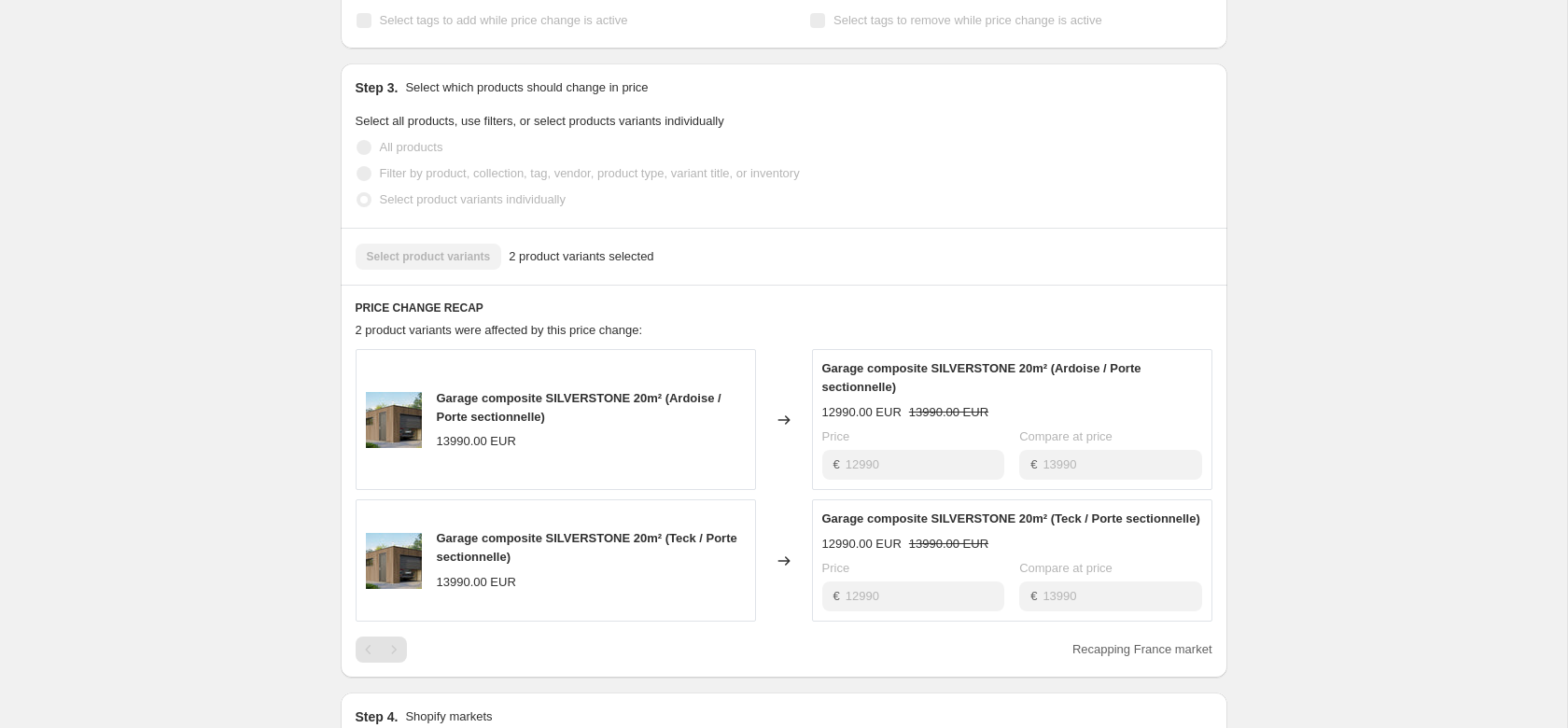
scroll to position [667, 0]
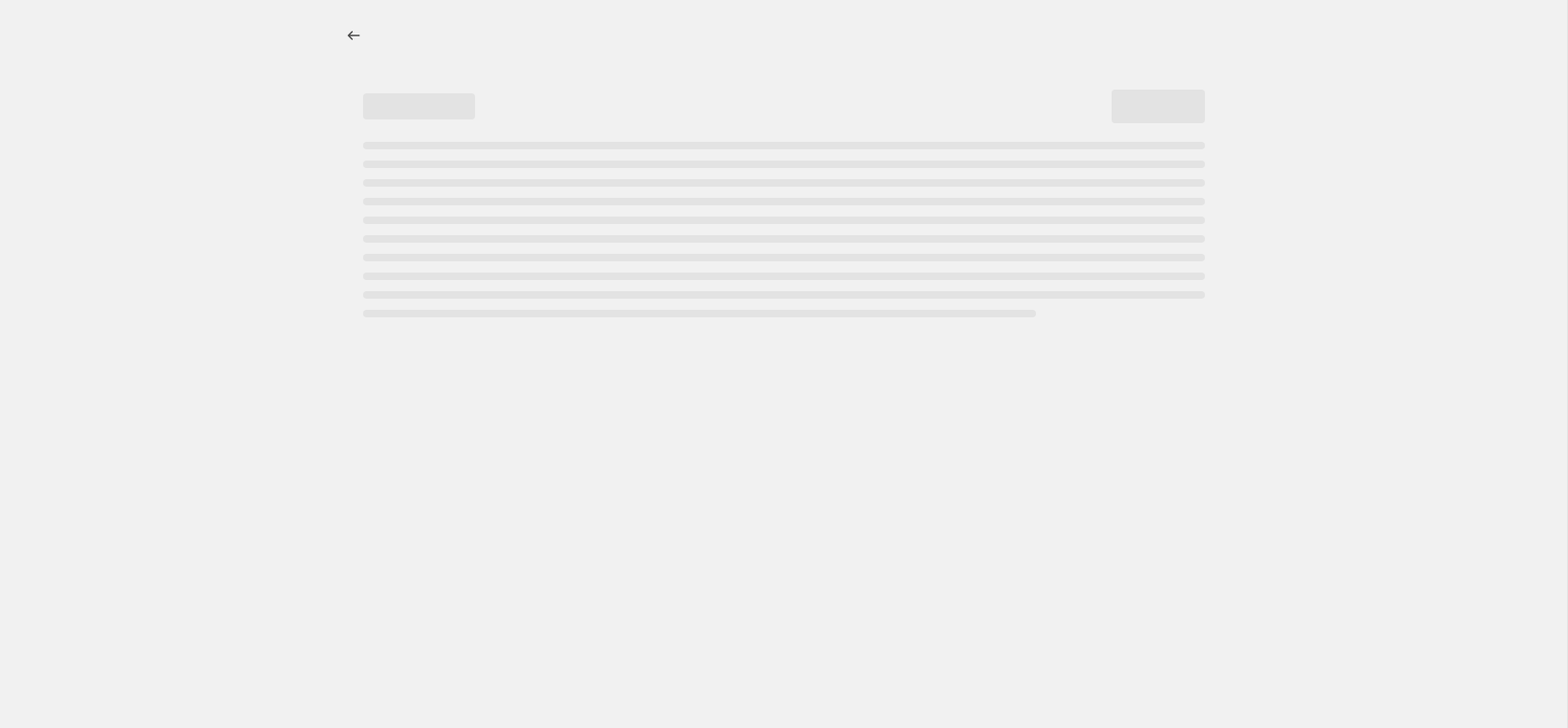
select select "percentage"
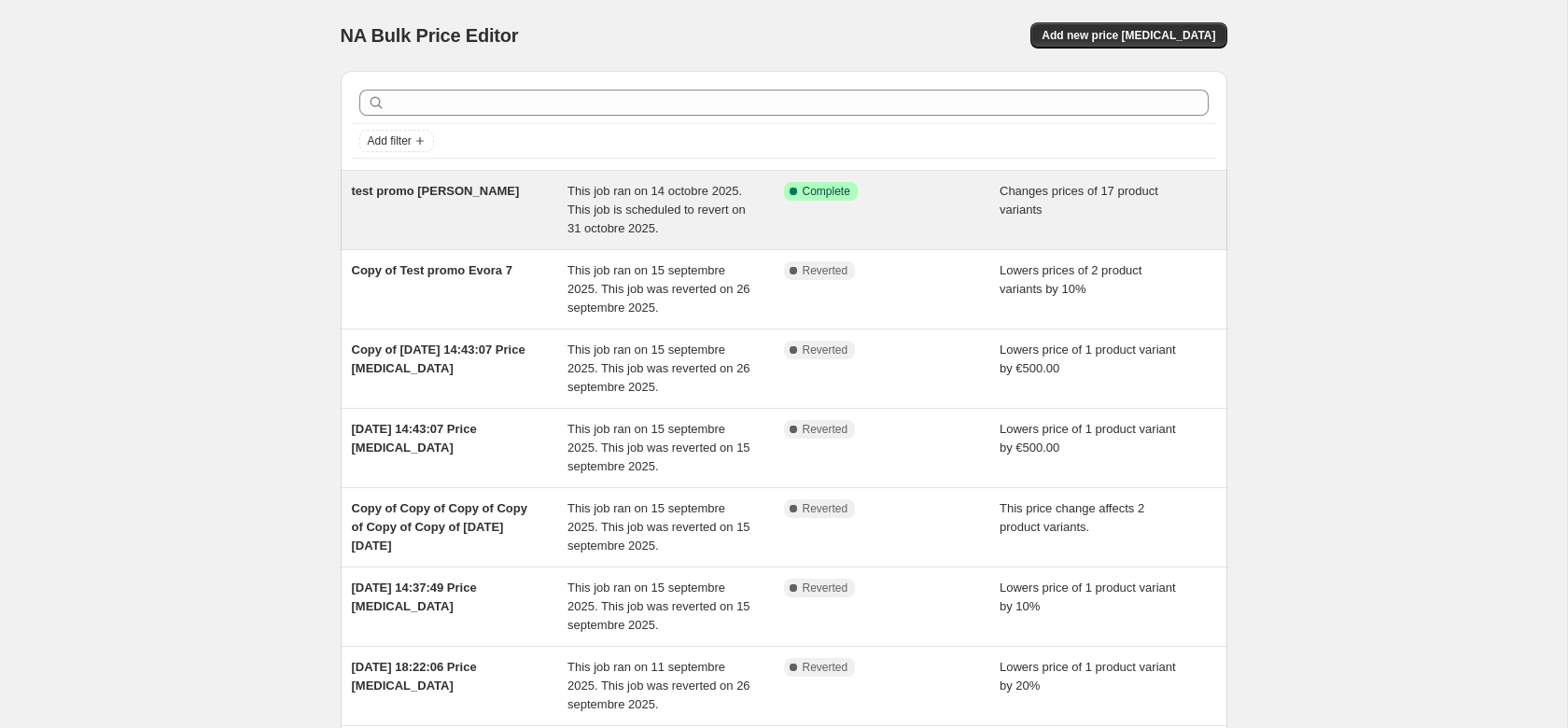
click at [418, 195] on span "test promo [PERSON_NAME]" at bounding box center [435, 191] width 168 height 14
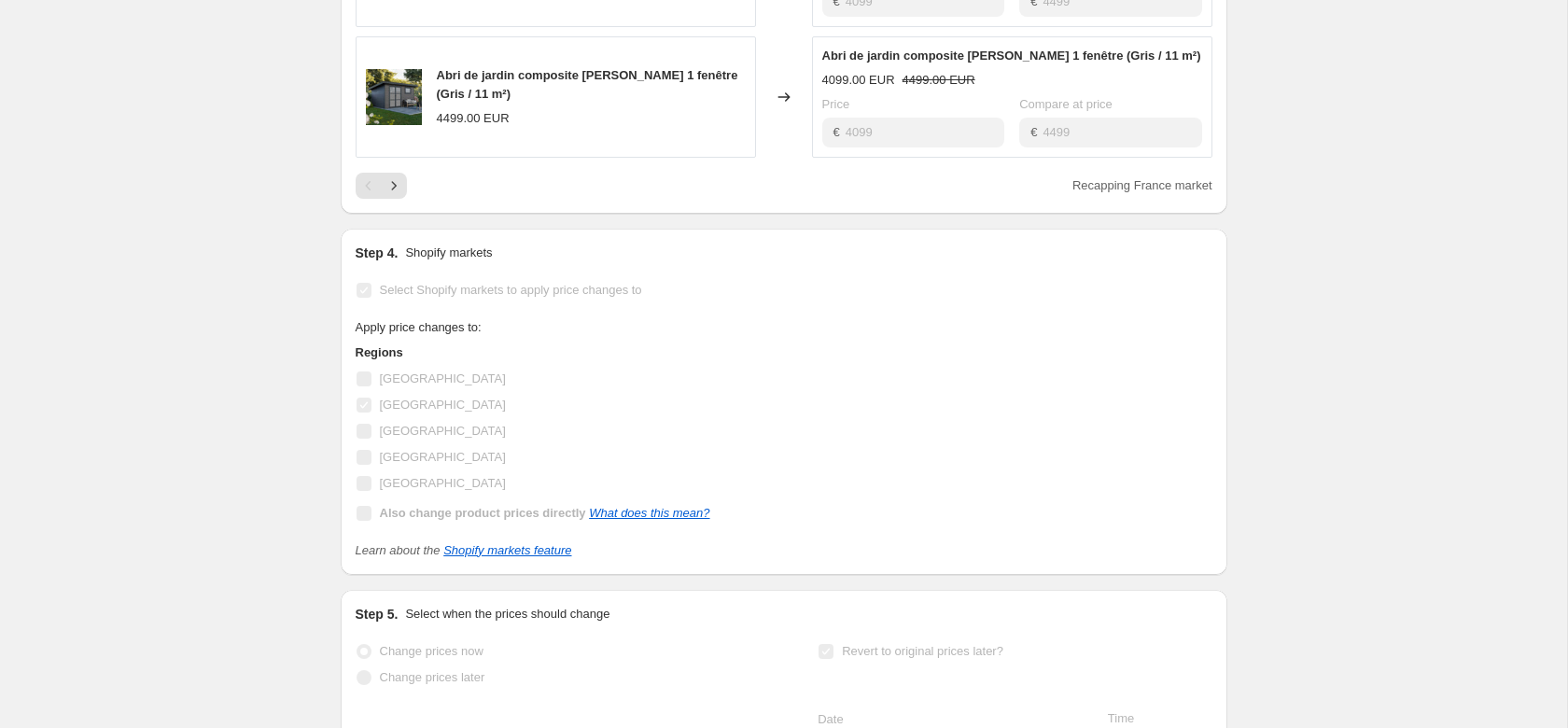
scroll to position [1508, 0]
